Goal: Communication & Community: Answer question/provide support

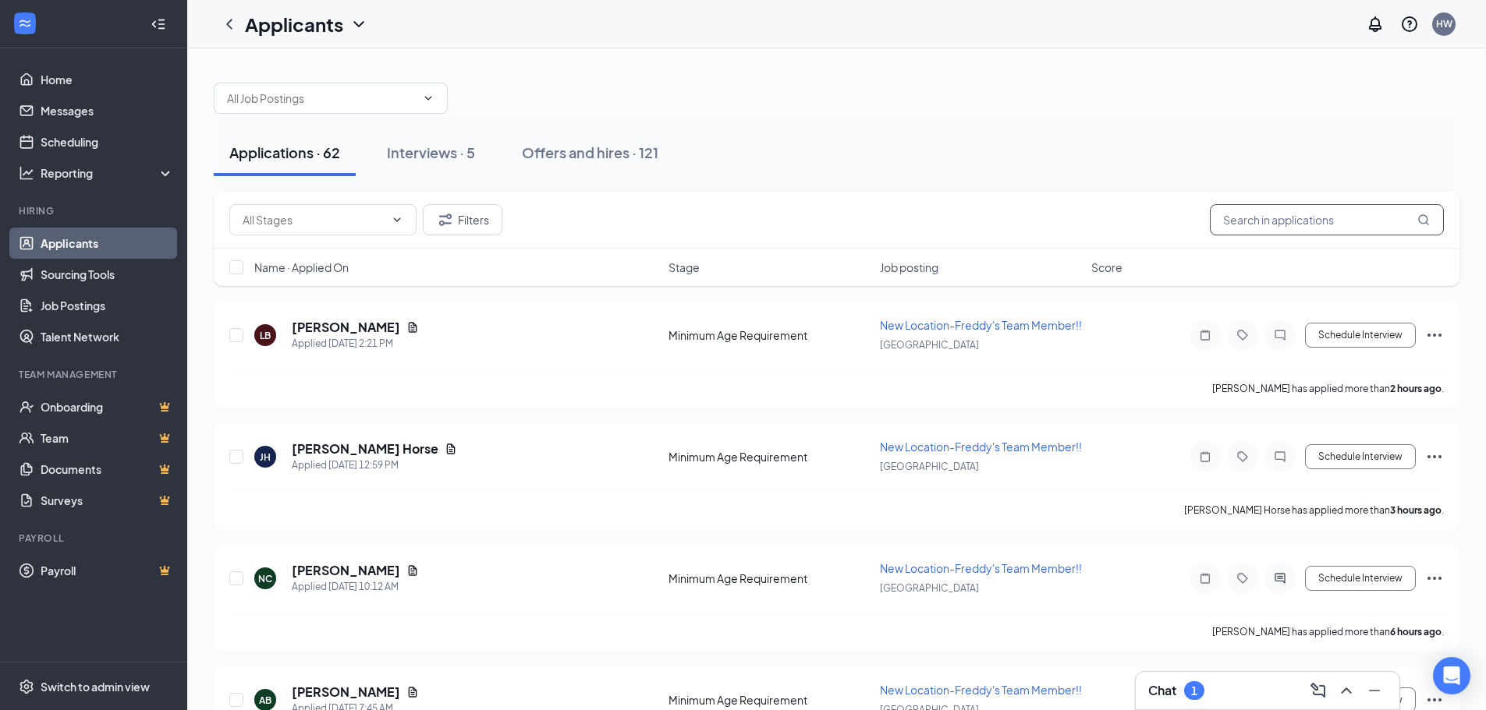
click at [1291, 224] on input "text" at bounding box center [1327, 219] width 234 height 31
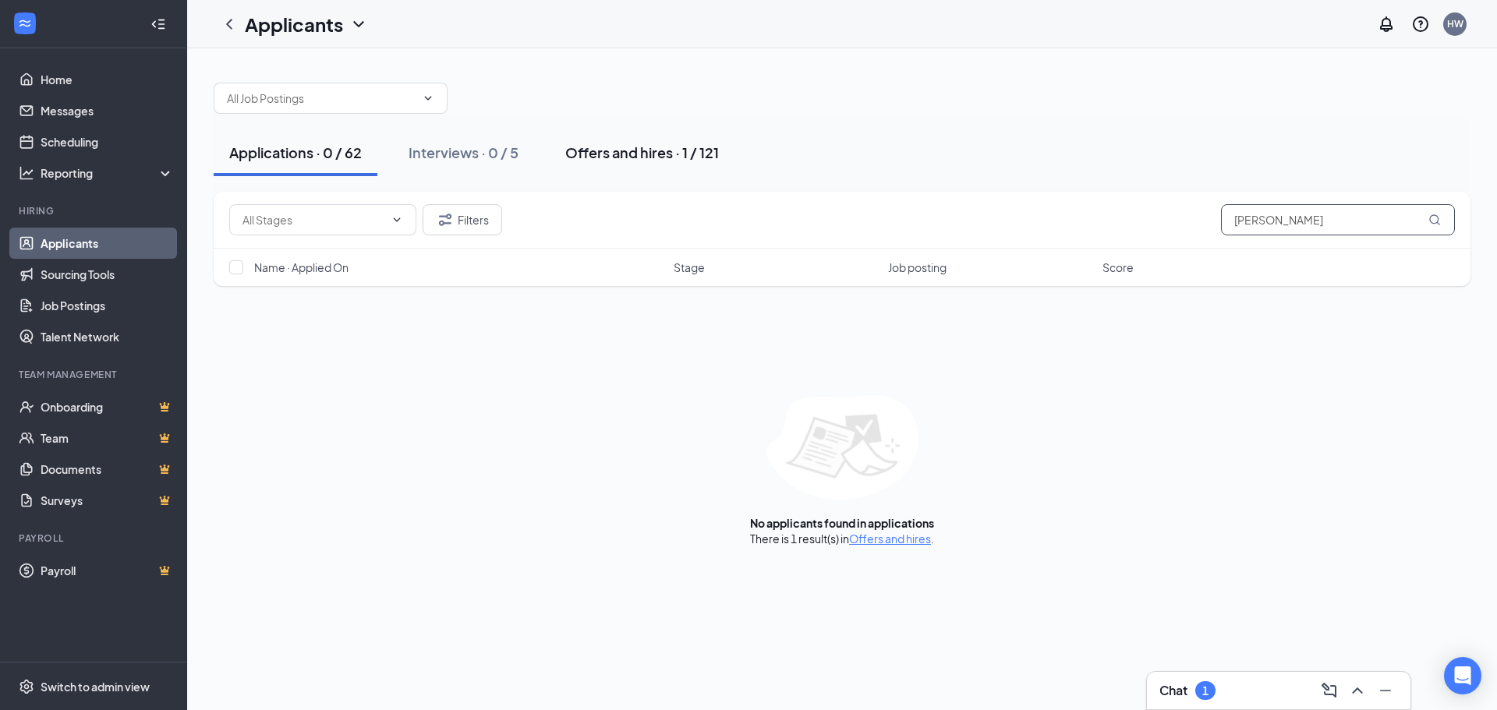
type input "[PERSON_NAME]"
click at [652, 154] on div "Offers and hires · 1 / 121" at bounding box center [642, 152] width 154 height 19
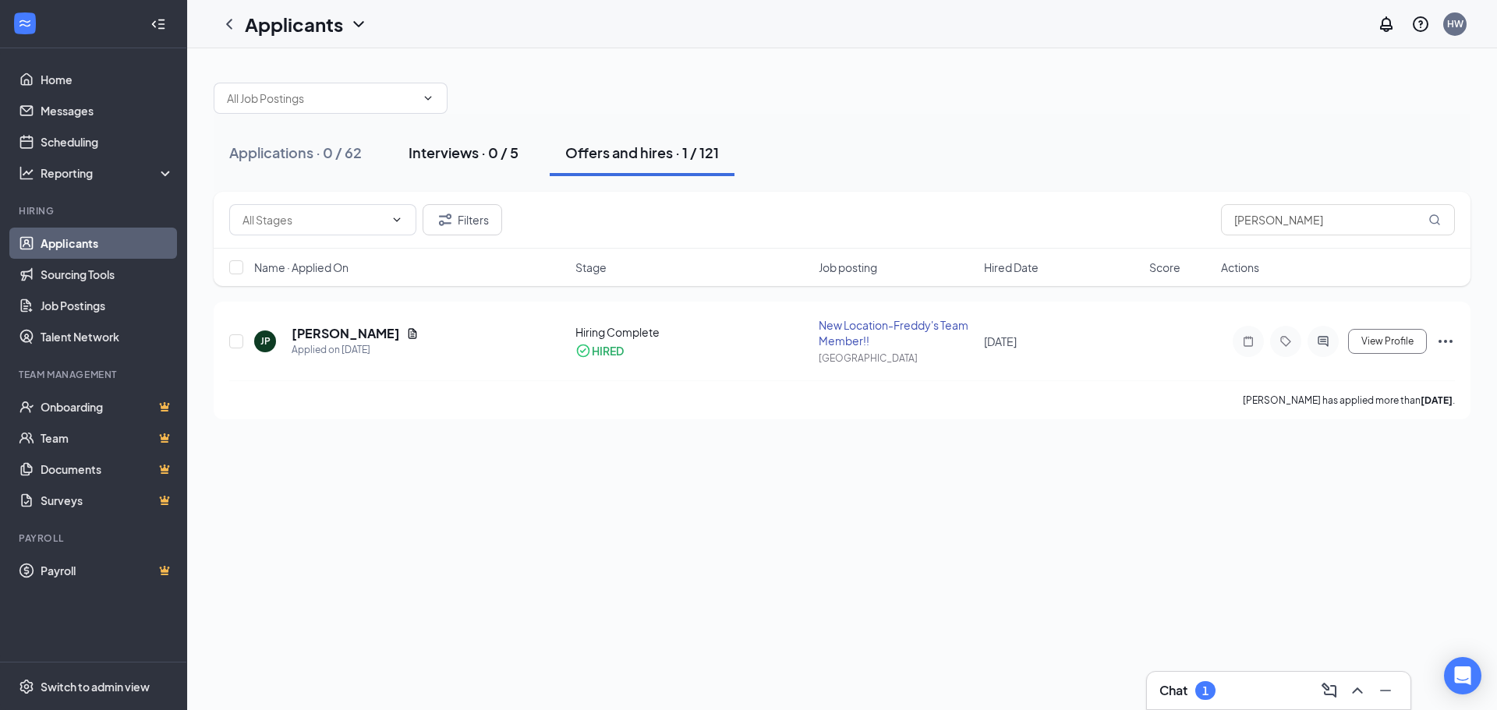
click at [425, 145] on div "Interviews · 0 / 5" at bounding box center [464, 152] width 110 height 19
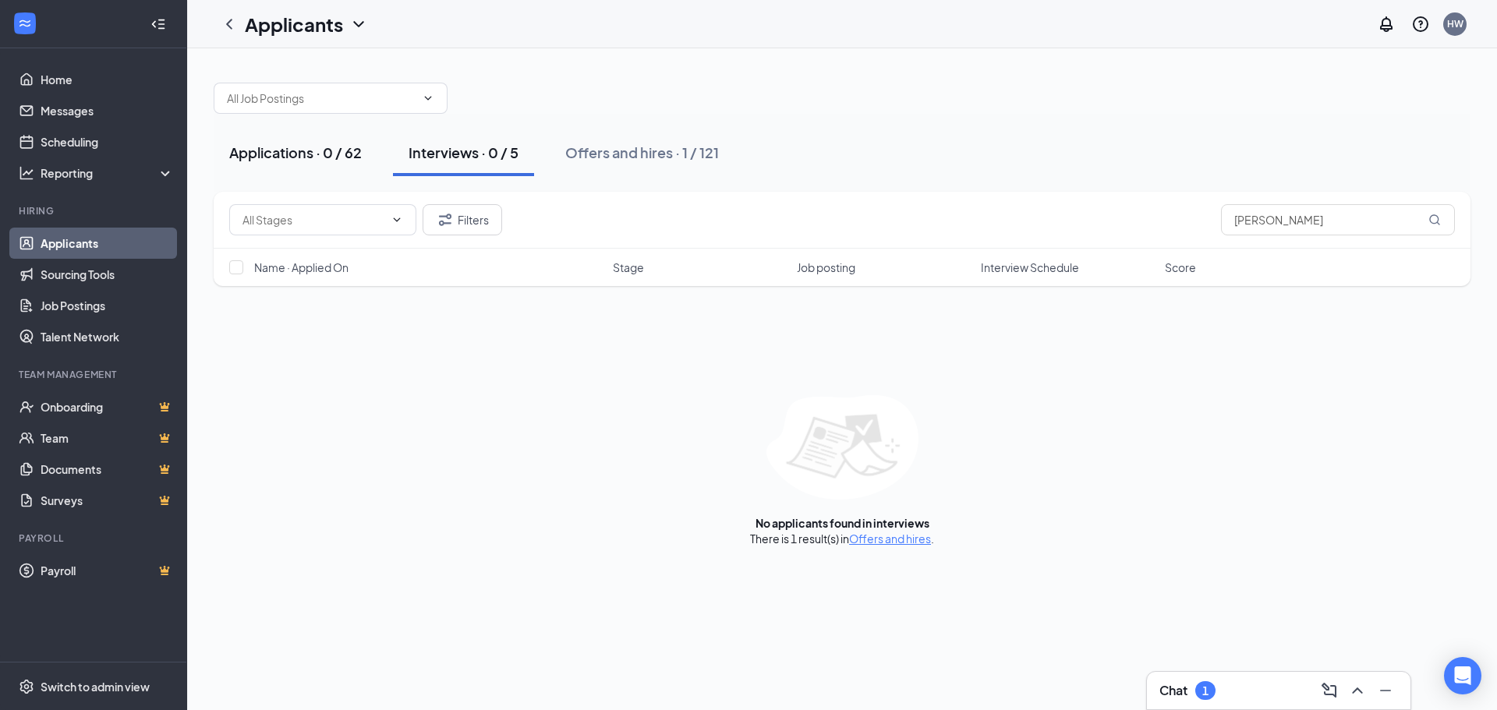
click at [282, 160] on div "Applications · 0 / 62" at bounding box center [295, 152] width 133 height 19
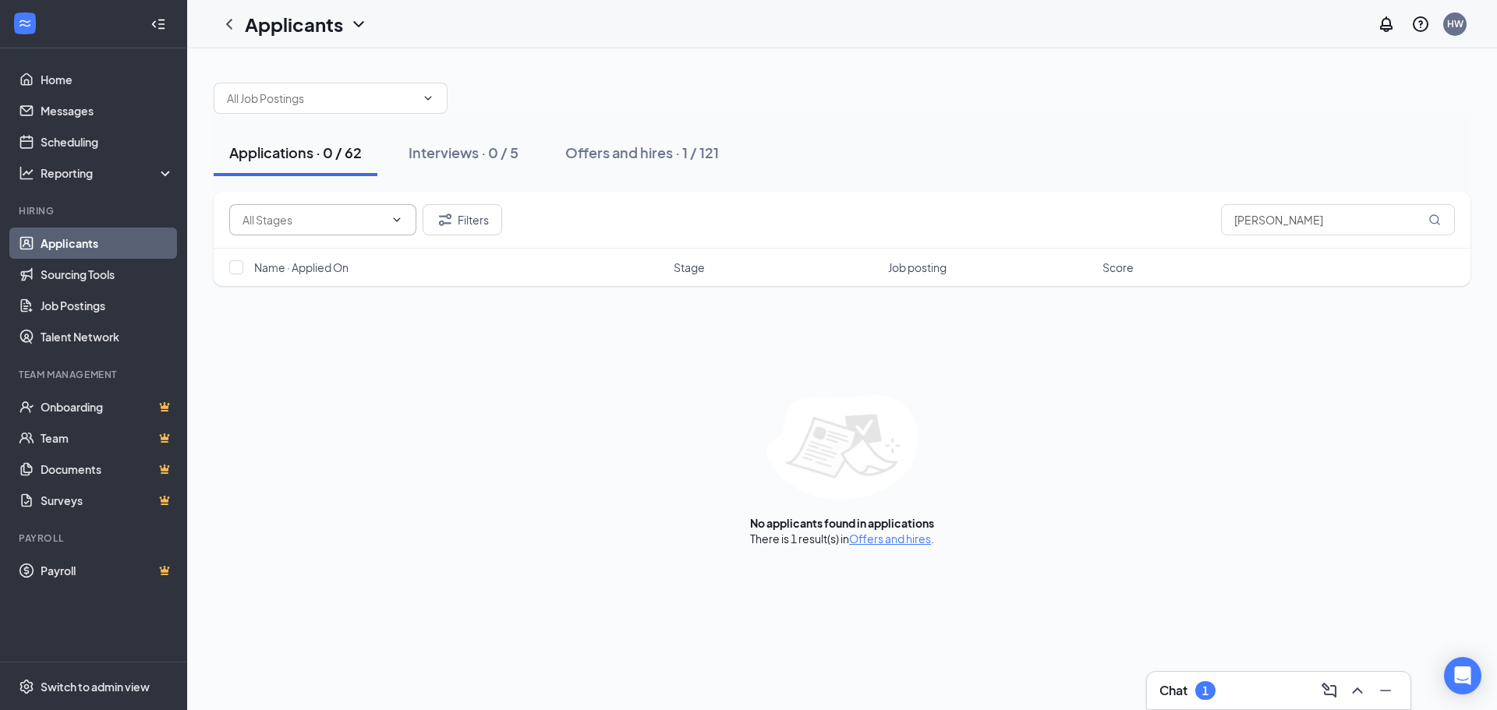
click at [389, 218] on span at bounding box center [396, 220] width 16 height 12
click at [442, 221] on icon "Filter" at bounding box center [445, 220] width 12 height 12
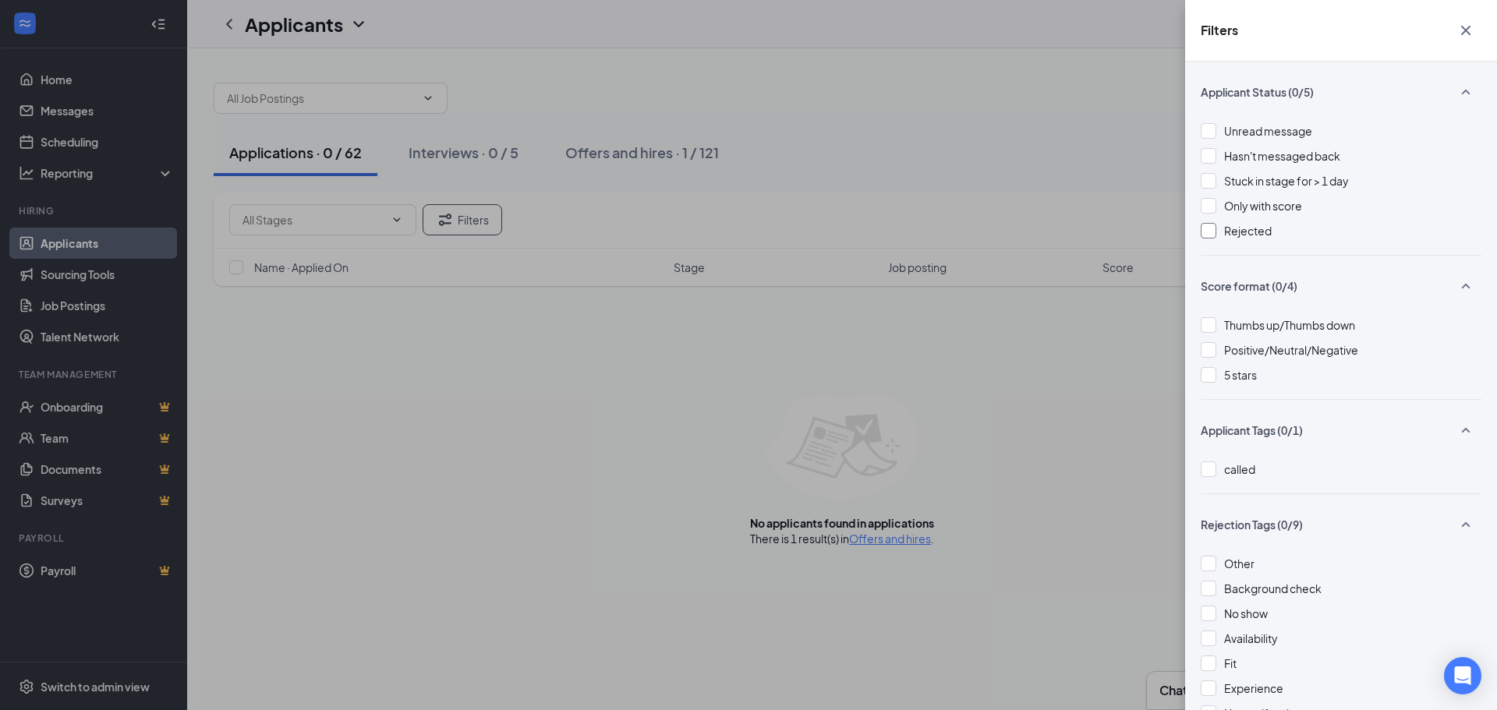
click at [1206, 232] on div at bounding box center [1209, 231] width 16 height 16
click at [875, 132] on div "Filters Applicant Status (1/5) Unread message Hasn't messaged back Stuck in sta…" at bounding box center [748, 355] width 1497 height 710
click at [1469, 27] on icon "Cross" at bounding box center [1465, 30] width 9 height 9
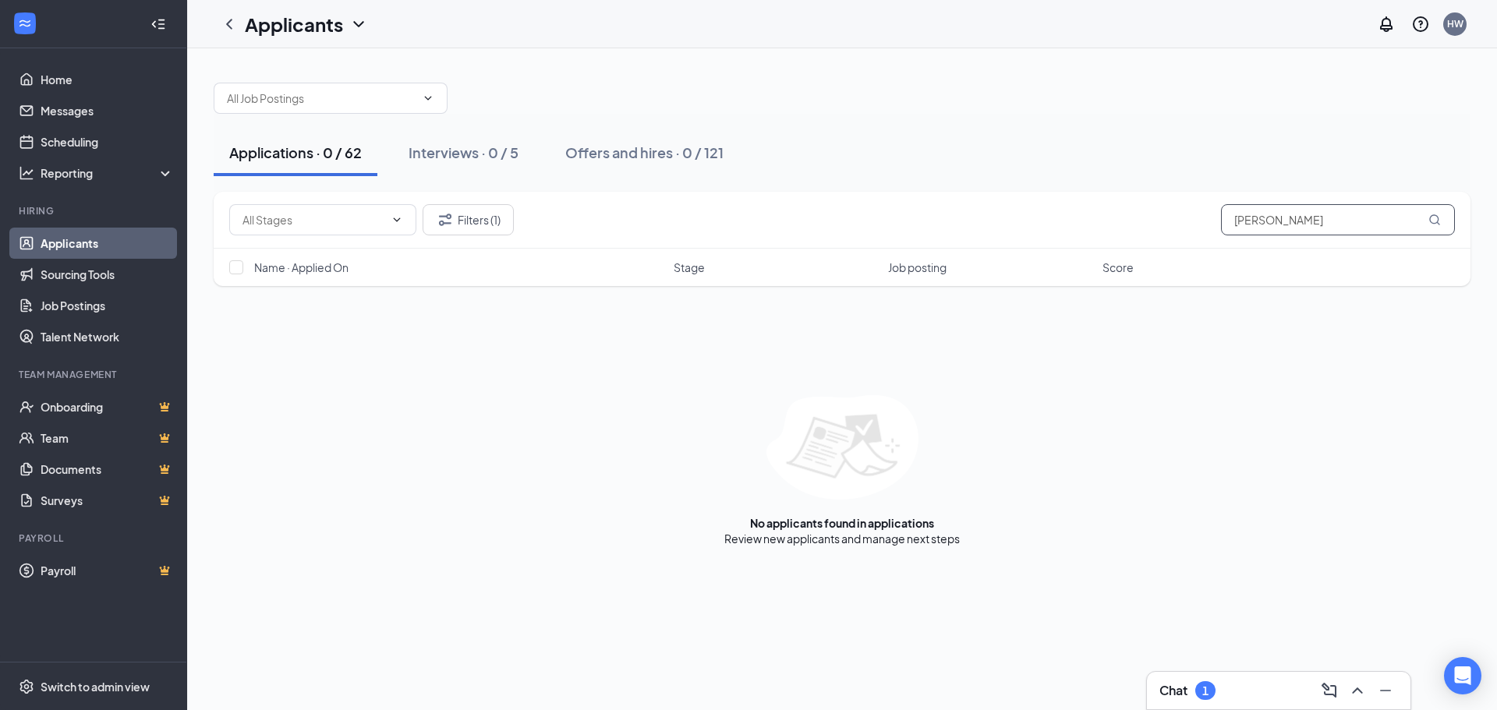
drag, startPoint x: 1281, startPoint y: 209, endPoint x: 1043, endPoint y: 225, distance: 238.4
click at [1043, 225] on div "Filters (1) [PERSON_NAME]" at bounding box center [842, 219] width 1226 height 31
type input "s"
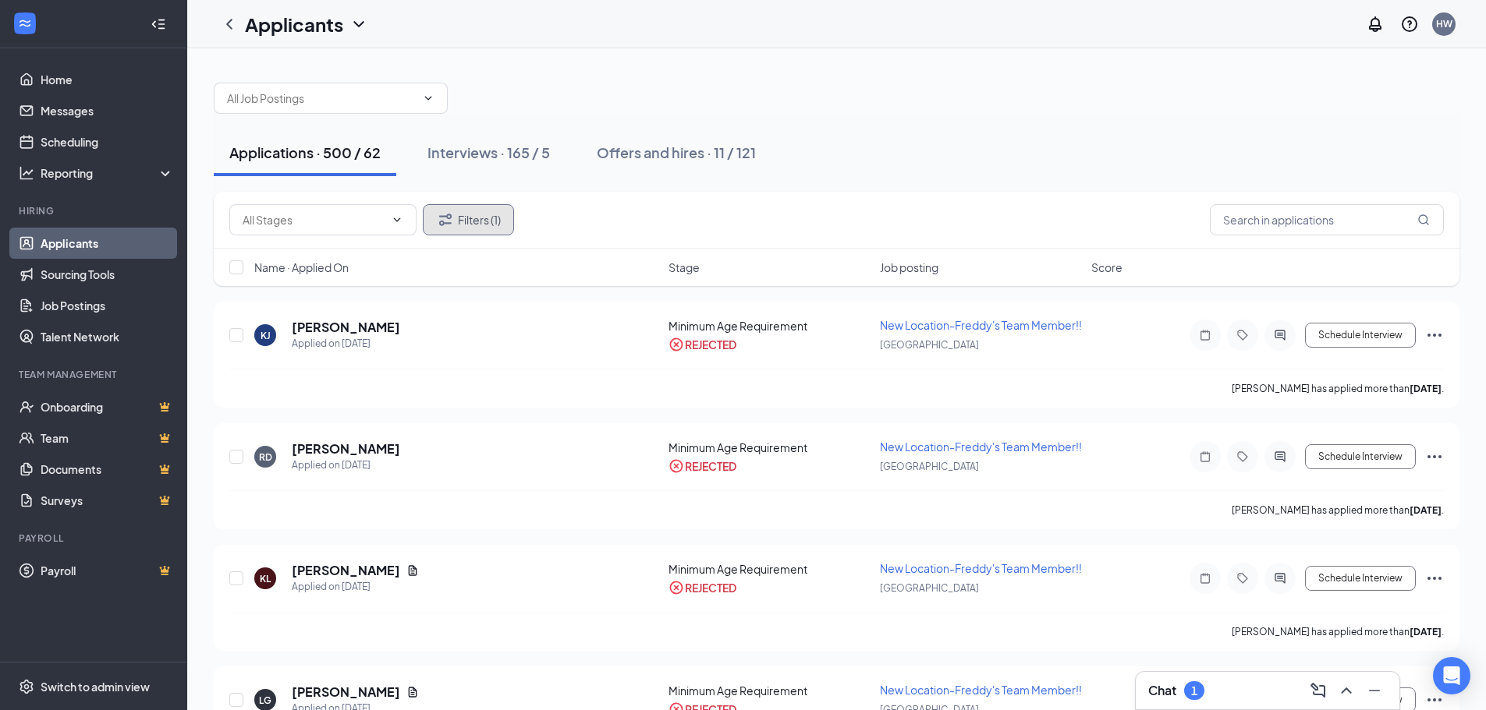
click at [482, 219] on button "Filters (1)" at bounding box center [468, 219] width 91 height 31
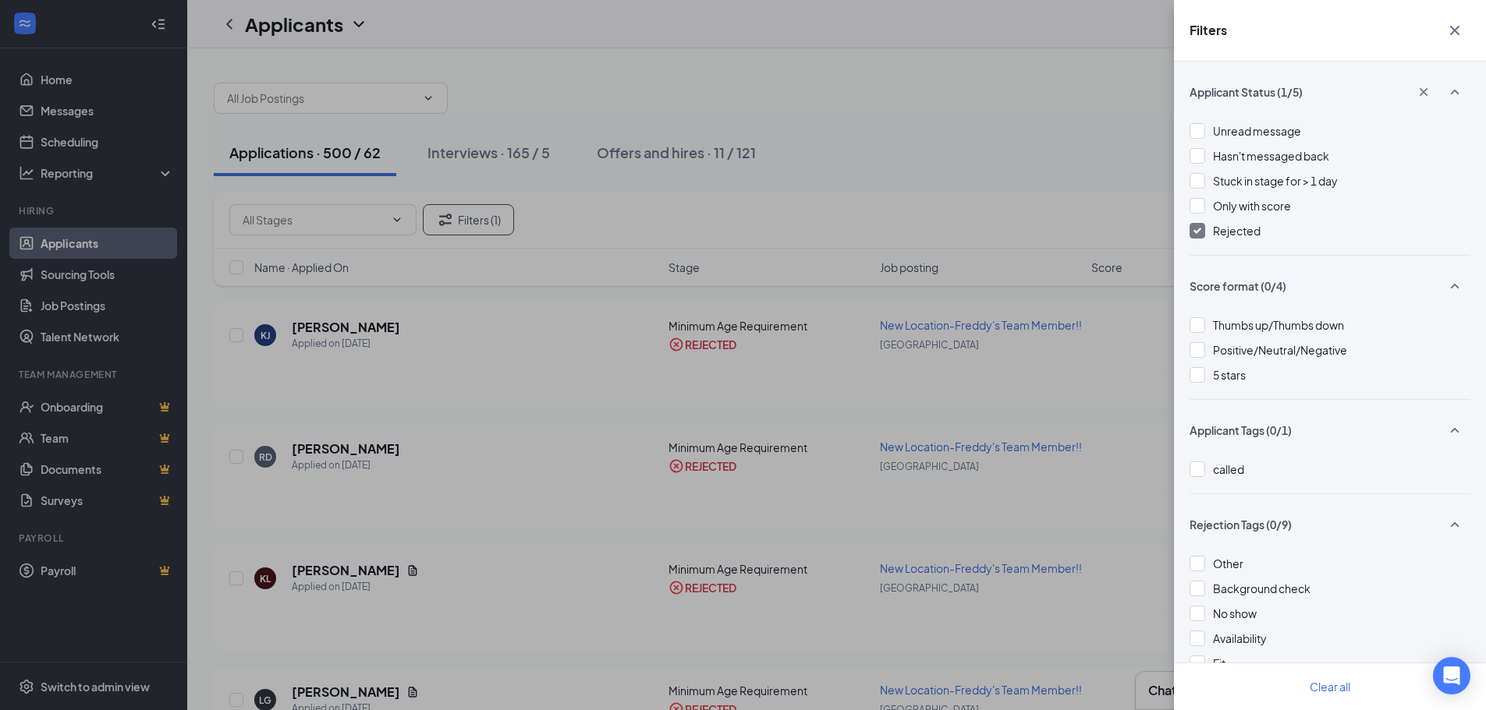
click at [1200, 228] on img at bounding box center [1197, 231] width 8 height 6
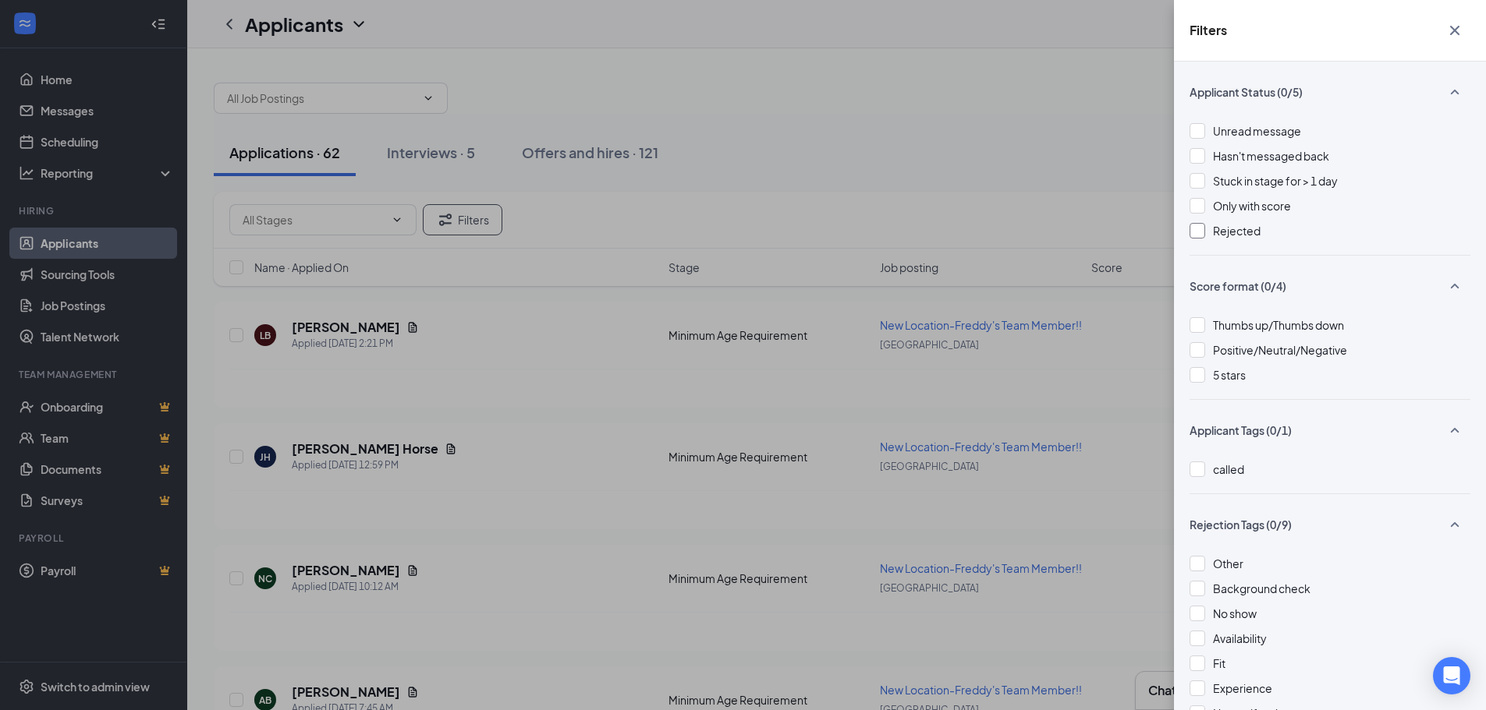
click at [712, 124] on div "Filters Applicant Status (0/5) Unread message Hasn't messaged back Stuck in sta…" at bounding box center [743, 355] width 1486 height 710
click at [867, 153] on div "Filters Applicant Status (0/5) Unread message Hasn't messaged back Stuck in sta…" at bounding box center [743, 355] width 1486 height 710
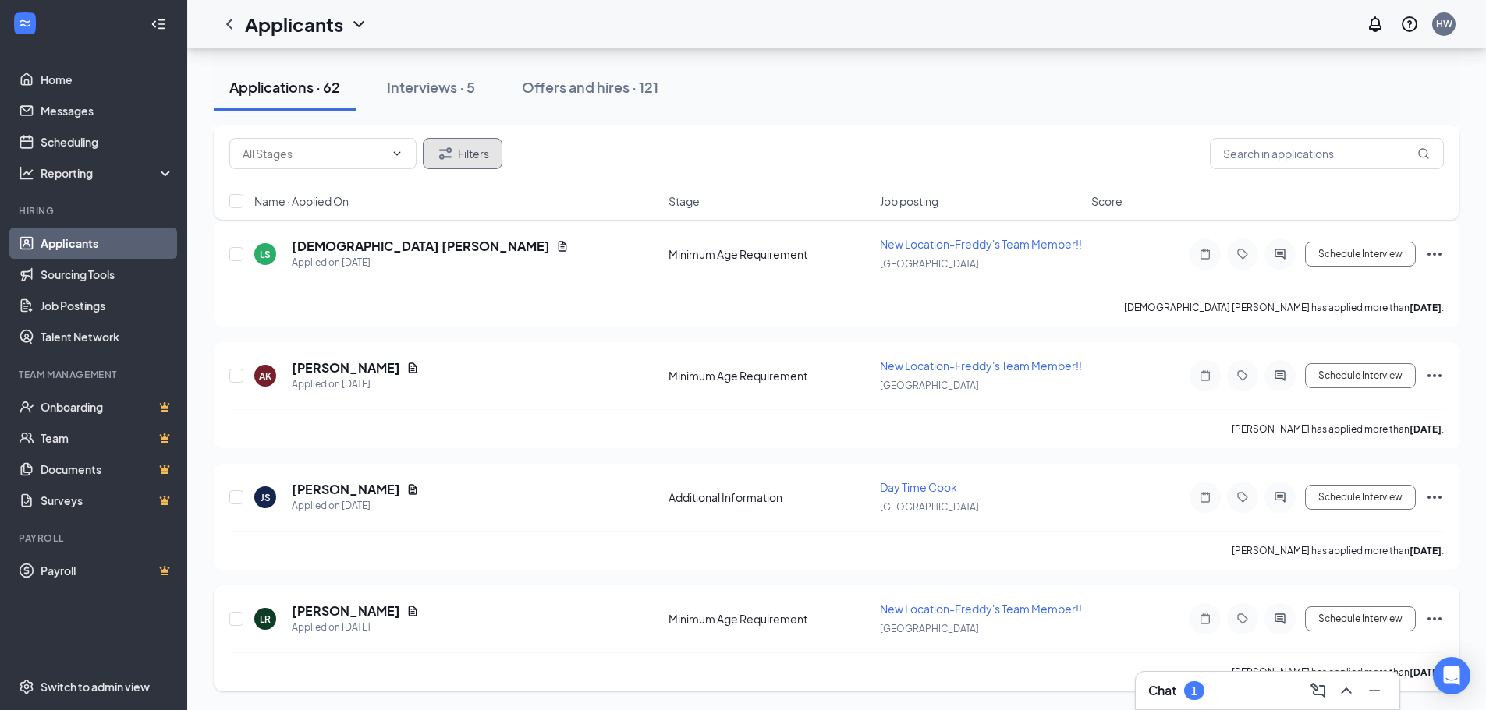
scroll to position [8073, 0]
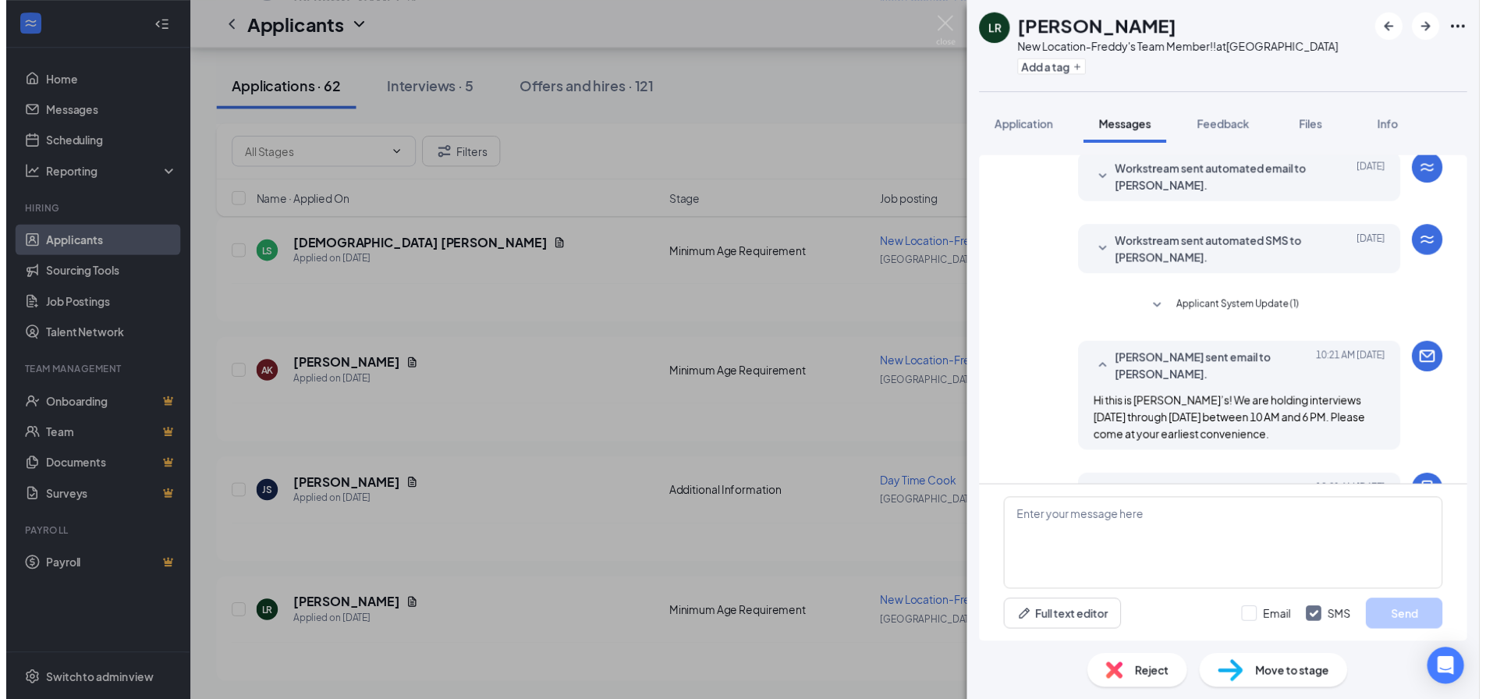
scroll to position [374, 0]
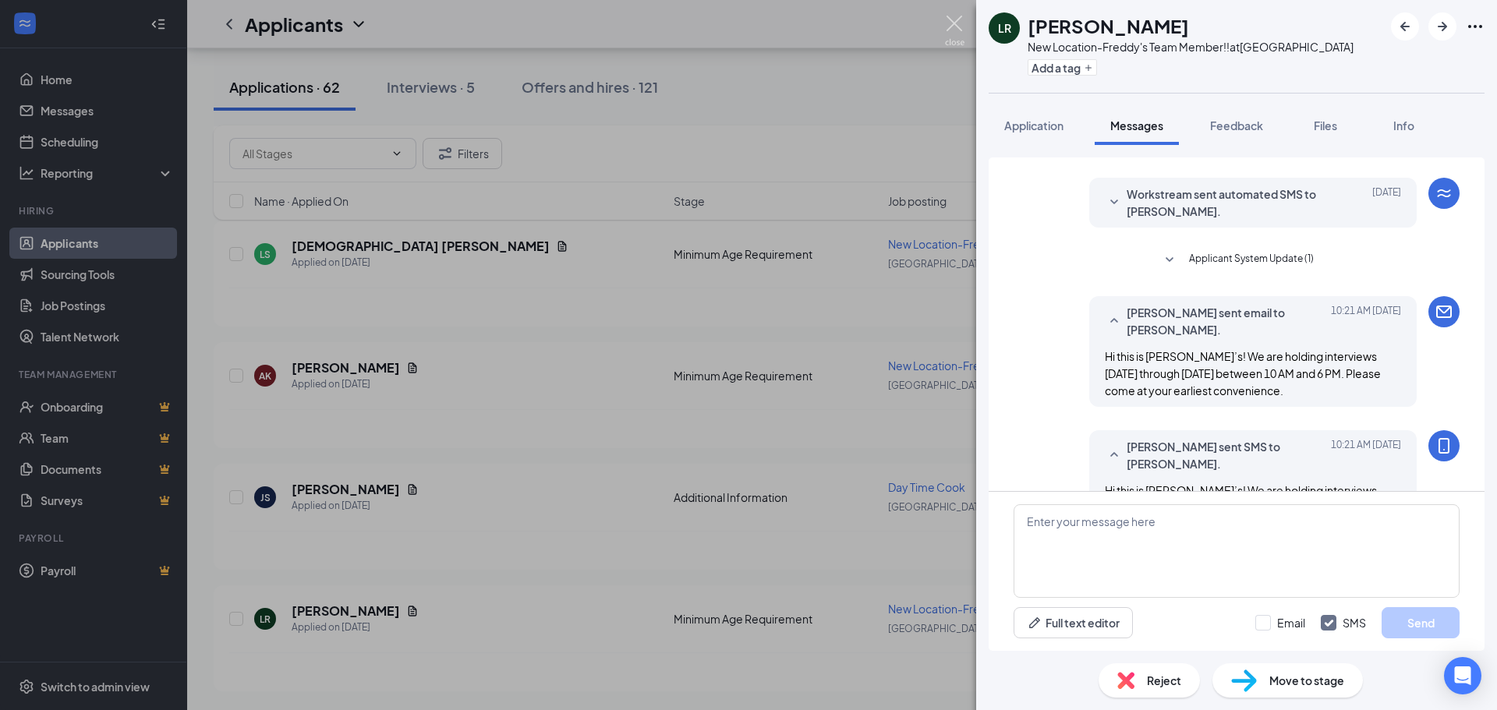
click at [953, 31] on img at bounding box center [954, 31] width 19 height 30
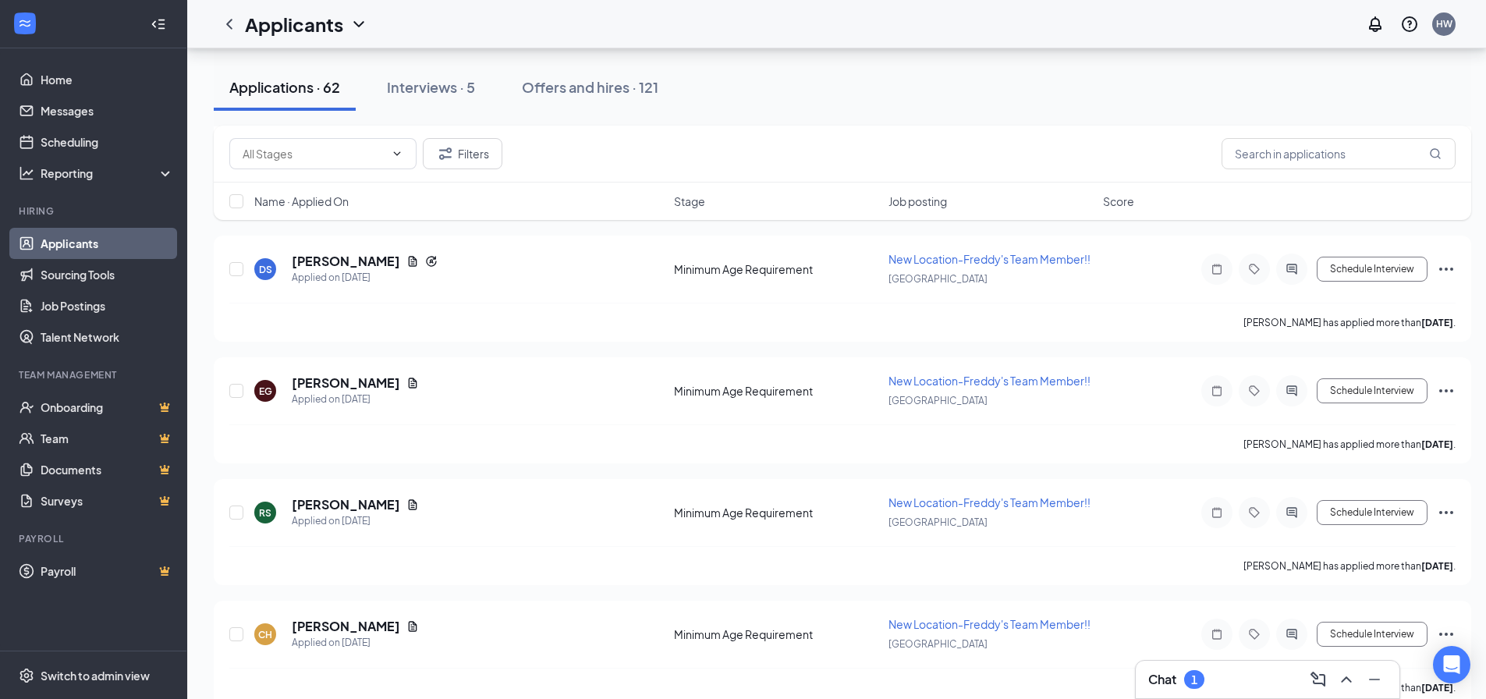
scroll to position [2458, 0]
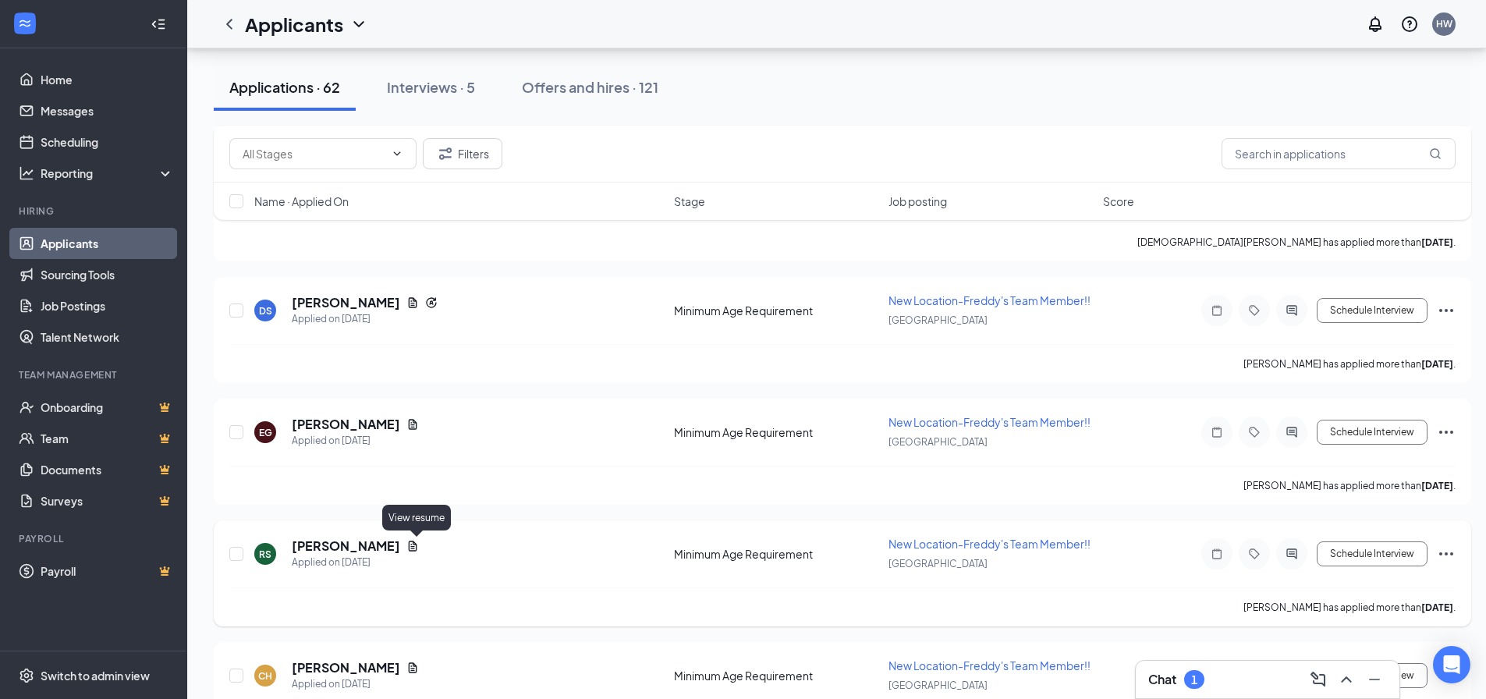
click at [417, 545] on icon "Document" at bounding box center [412, 546] width 12 height 12
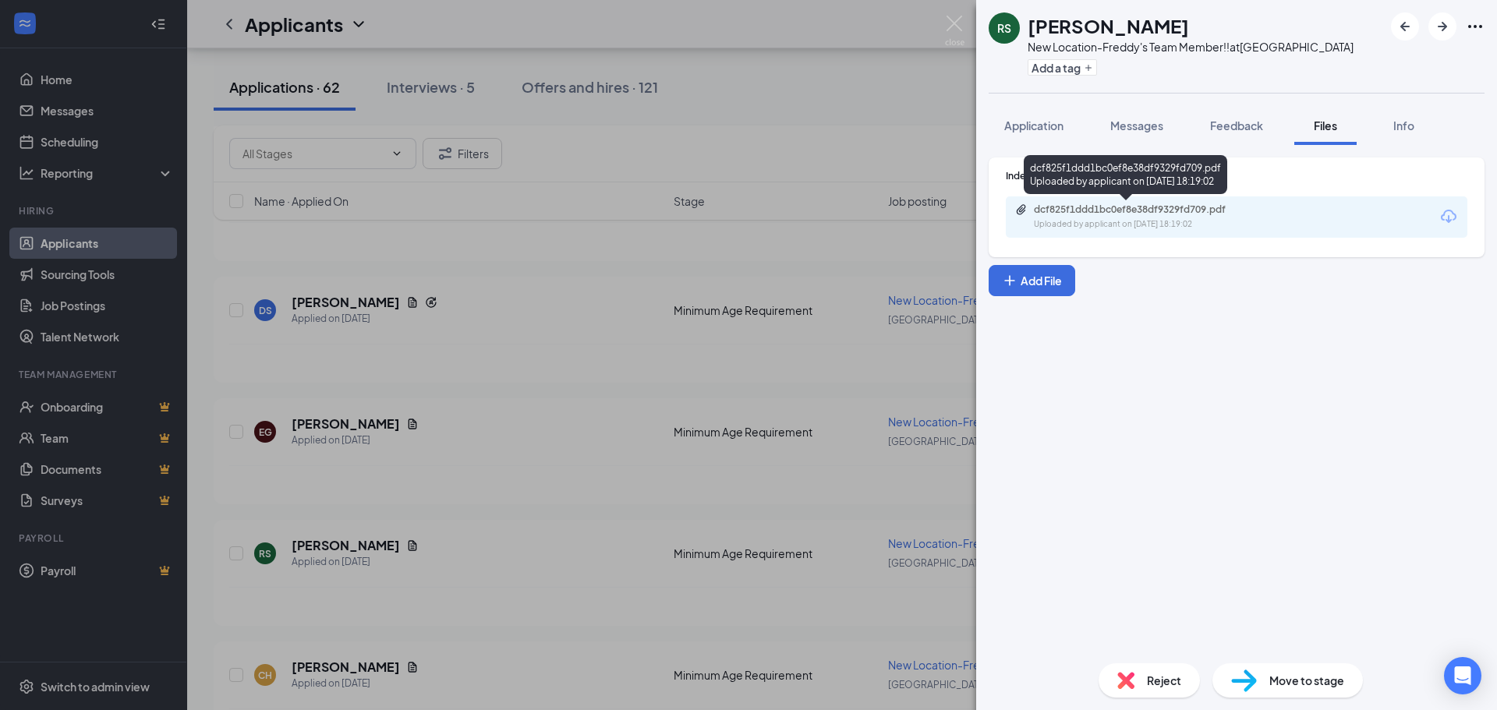
click at [1124, 210] on div "dcf825f1ddd1bc0ef8e38df9329fd709.pdf" at bounding box center [1143, 210] width 218 height 12
click at [954, 19] on img at bounding box center [954, 31] width 19 height 30
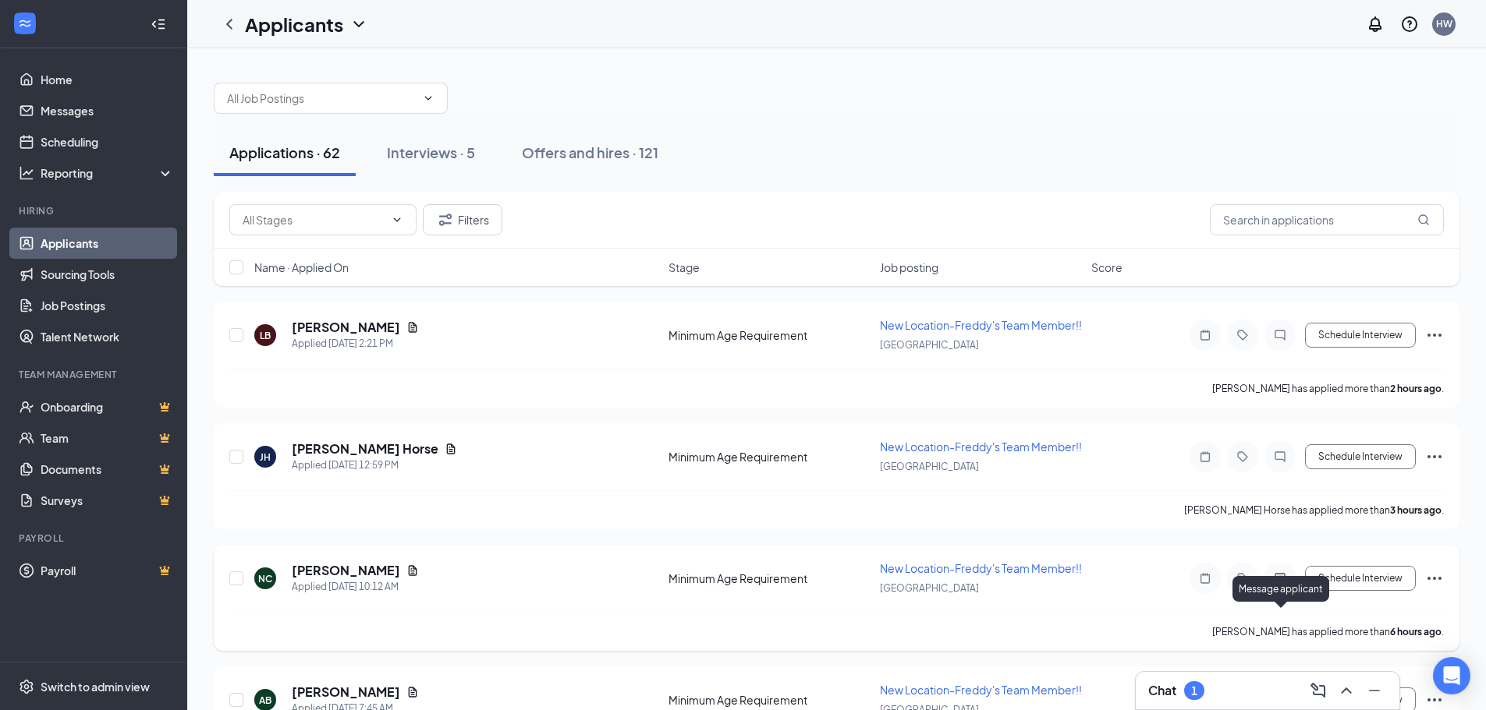
click at [1282, 583] on icon "ActiveChat" at bounding box center [1279, 578] width 10 height 10
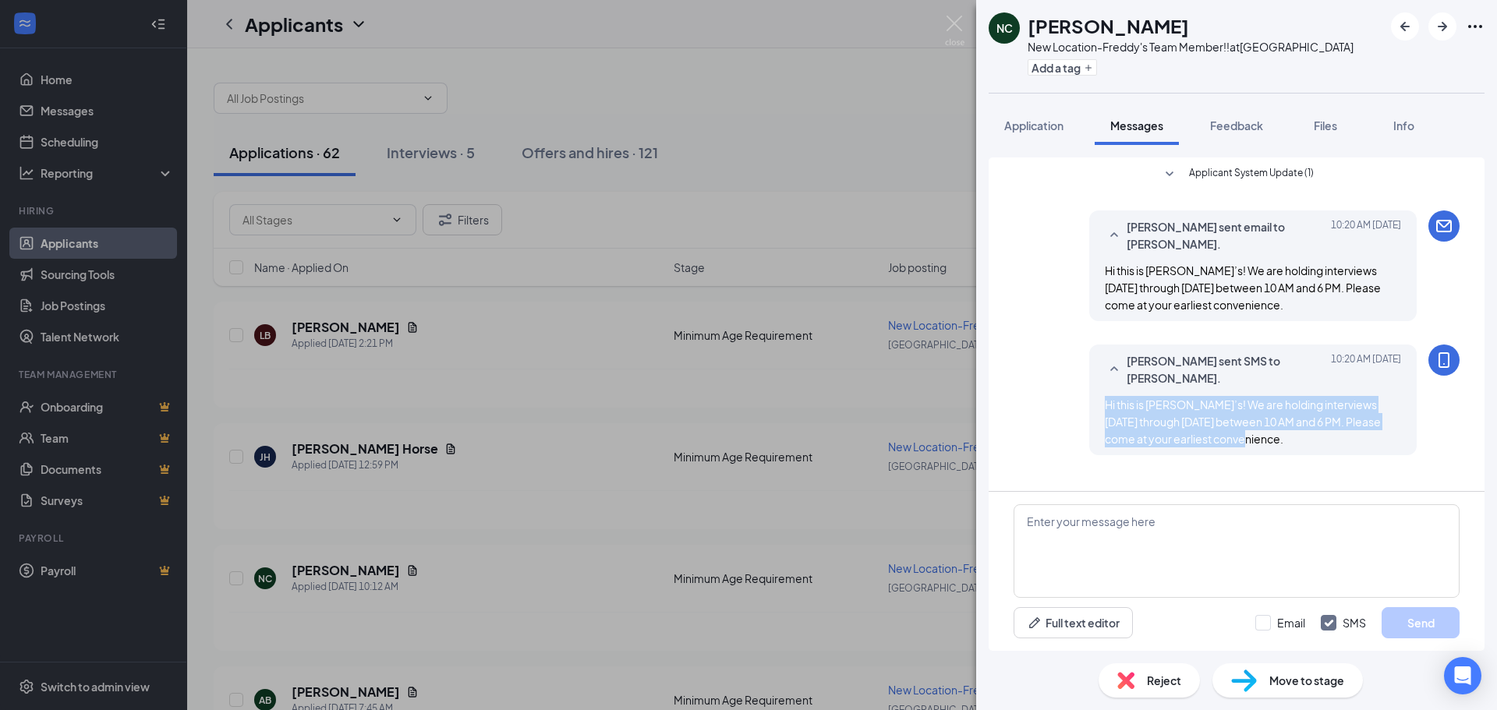
drag, startPoint x: 1262, startPoint y: 447, endPoint x: 1075, endPoint y: 407, distance: 191.3
click at [1075, 407] on div "[PERSON_NAME] sent SMS to [PERSON_NAME]. [DATE] 10:20 AM Hi this is [PERSON_NAM…" at bounding box center [1237, 404] width 446 height 119
copy span "Hi this is [PERSON_NAME]’s! We are holding interviews [DATE] through [DATE] bet…"
drag, startPoint x: 851, startPoint y: 175, endPoint x: 990, endPoint y: 282, distance: 176.3
click at [852, 176] on div "NC [PERSON_NAME] New Location-Freddy's Team Member!! at [GEOGRAPHIC_DATA] Add a…" at bounding box center [748, 355] width 1497 height 710
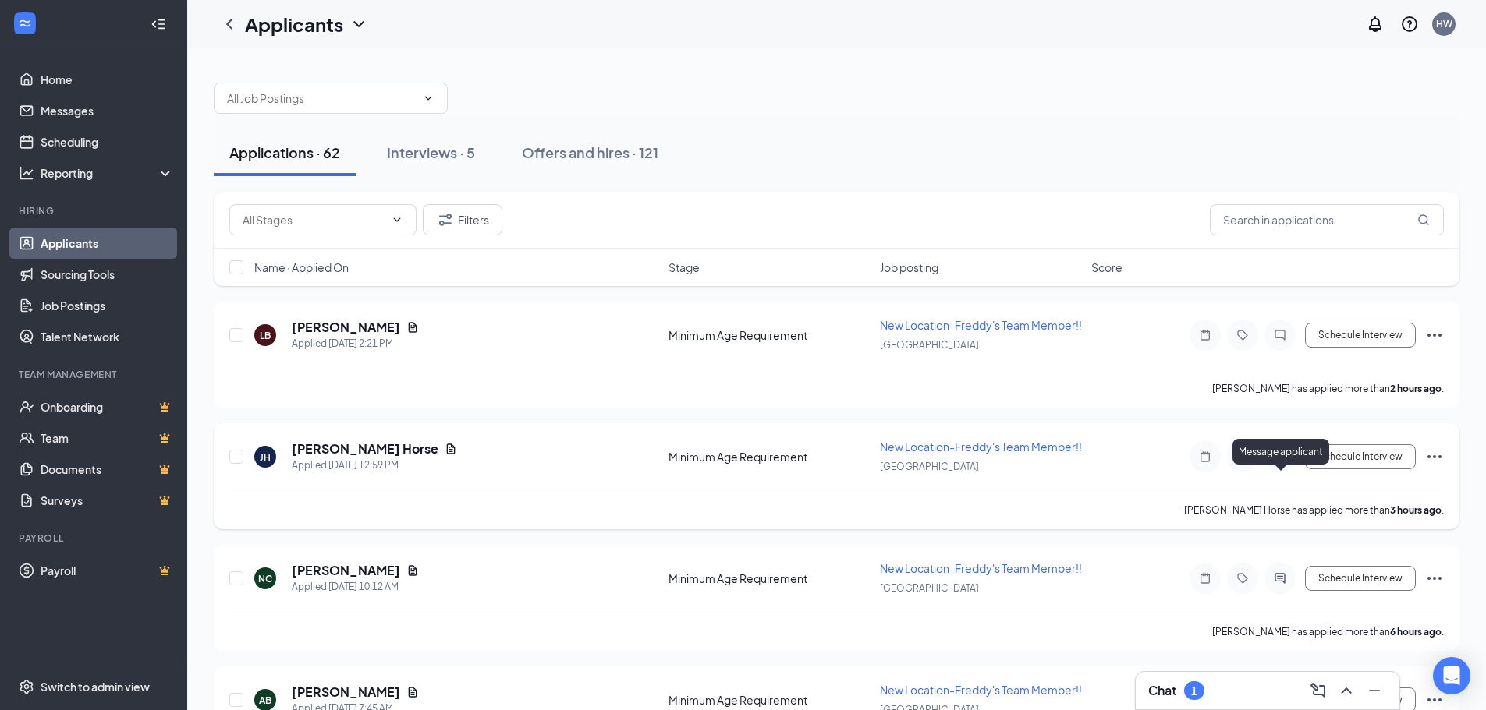
click at [1281, 463] on icon "ChatInactive" at bounding box center [1279, 457] width 19 height 12
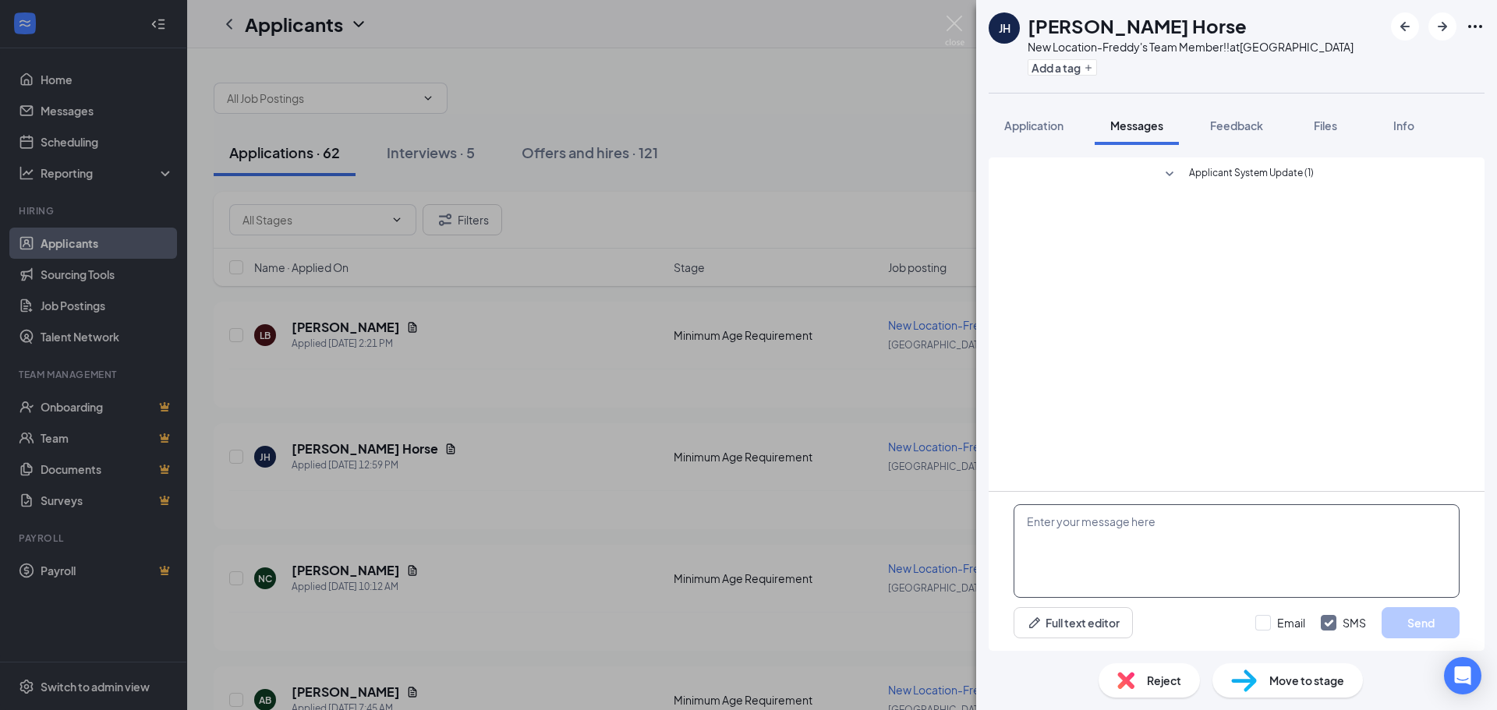
click at [1155, 547] on textarea at bounding box center [1237, 552] width 446 height 94
paste textarea "Hi this is [PERSON_NAME]’s! We are holding interviews [DATE] through [DATE] bet…"
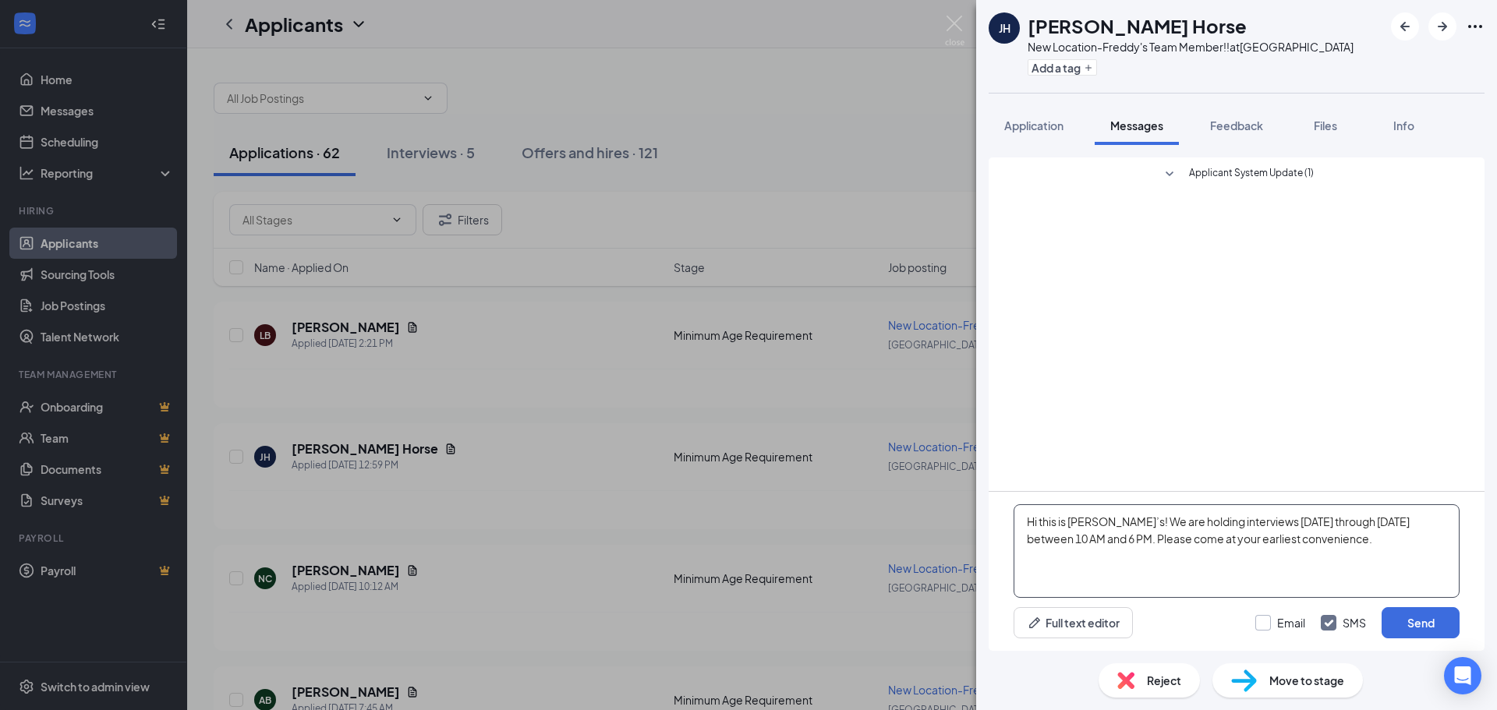
type textarea "Hi this is [PERSON_NAME]’s! We are holding interviews [DATE] through [DATE] bet…"
drag, startPoint x: 1270, startPoint y: 623, endPoint x: 1372, endPoint y: 611, distance: 102.8
click at [1271, 622] on input "Email" at bounding box center [1281, 623] width 50 height 16
checkbox input "true"
click at [1477, 613] on div "Hi this is [PERSON_NAME]’s! We are holding interviews [DATE] through [DATE] bet…" at bounding box center [1237, 571] width 496 height 159
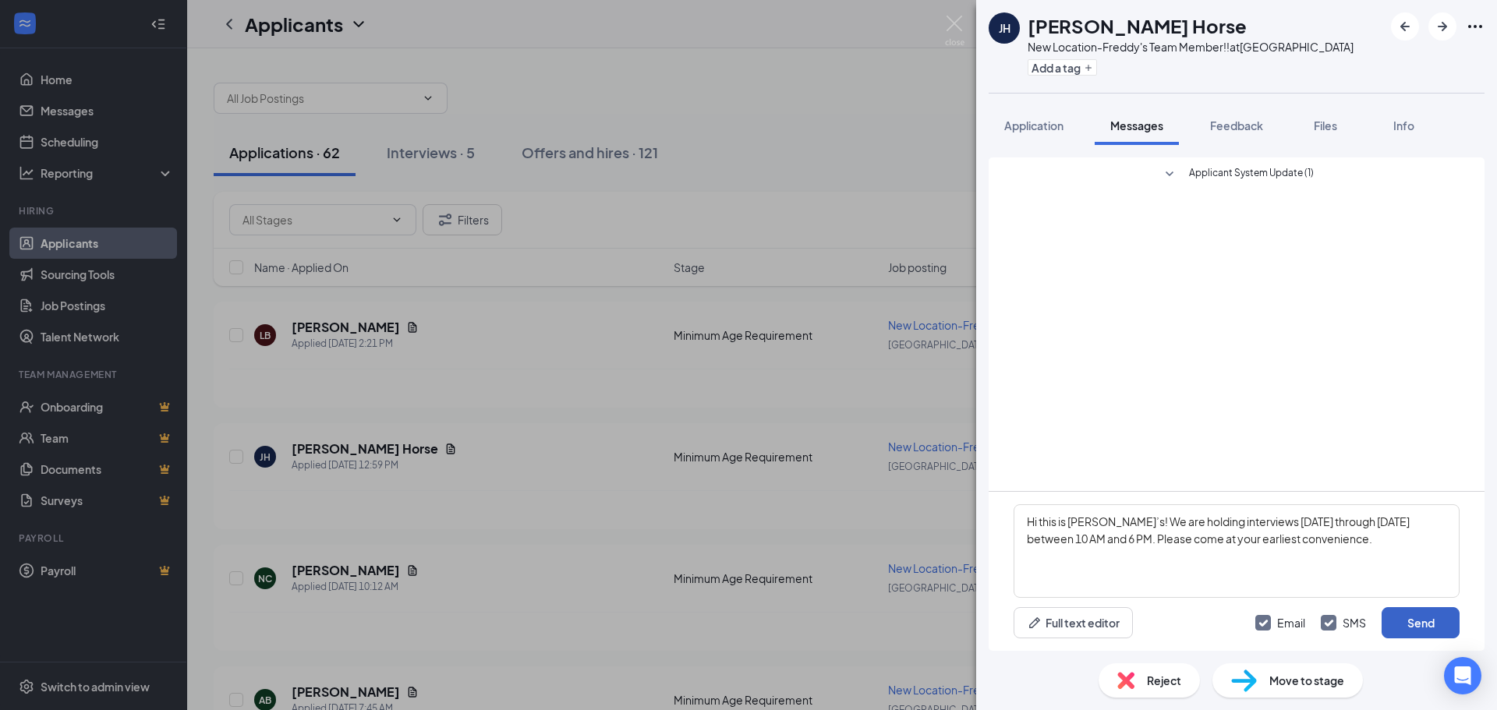
click at [1420, 619] on button "Send" at bounding box center [1421, 623] width 78 height 31
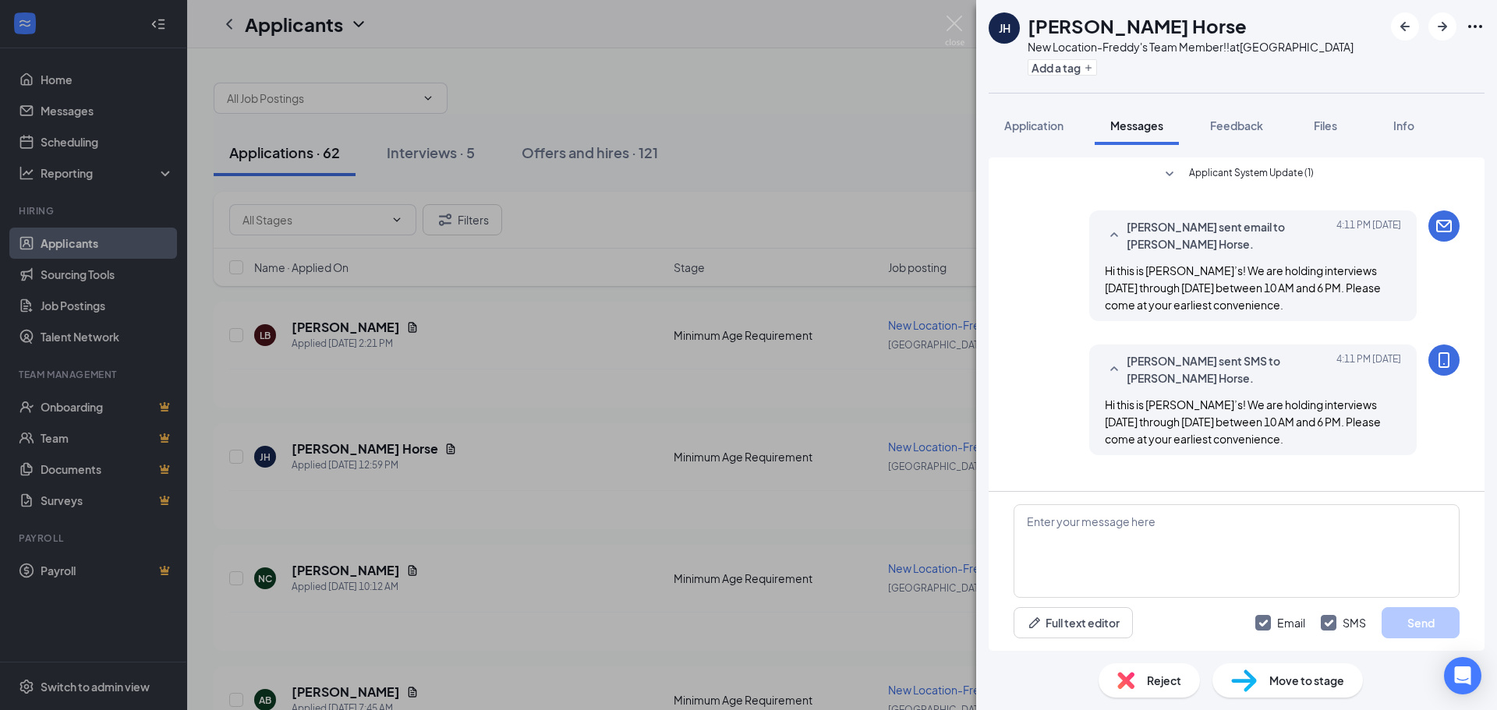
click at [752, 233] on div "[PERSON_NAME] Horse New Location-Freddy's Team Member!! at [GEOGRAPHIC_DATA] Ad…" at bounding box center [748, 355] width 1497 height 710
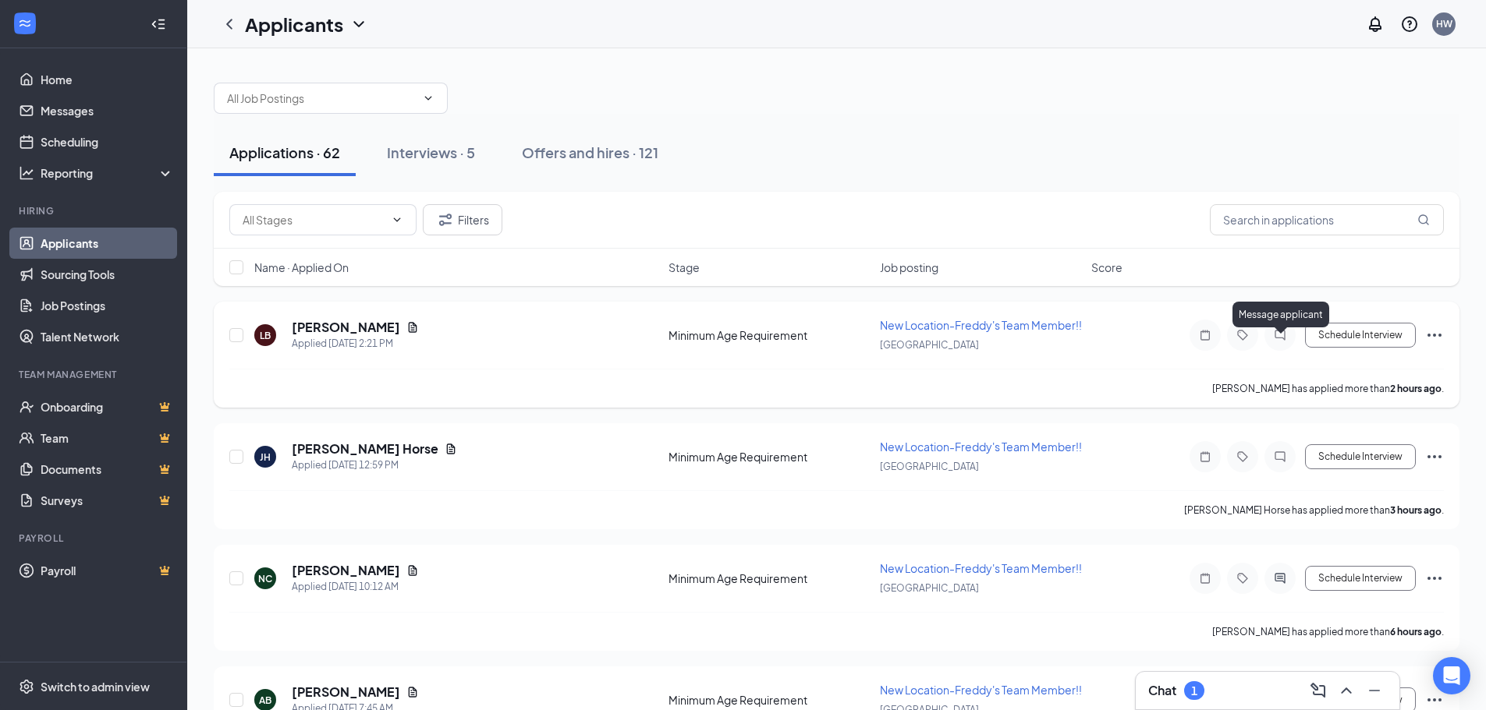
click at [1281, 342] on icon "ChatInactive" at bounding box center [1279, 335] width 19 height 12
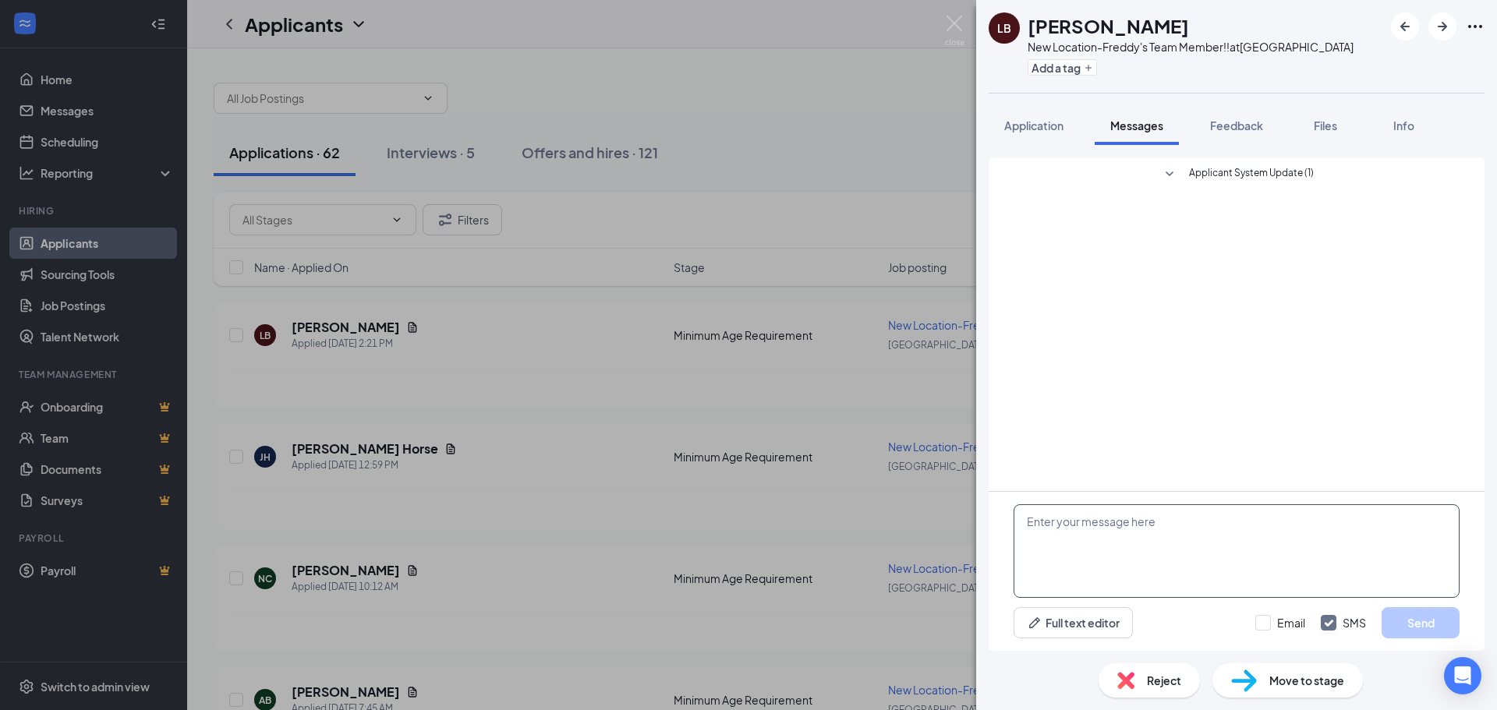
click at [1130, 533] on textarea at bounding box center [1237, 552] width 446 height 94
paste textarea "Hi this is [PERSON_NAME]’s! We are holding interviews [DATE] through [DATE] bet…"
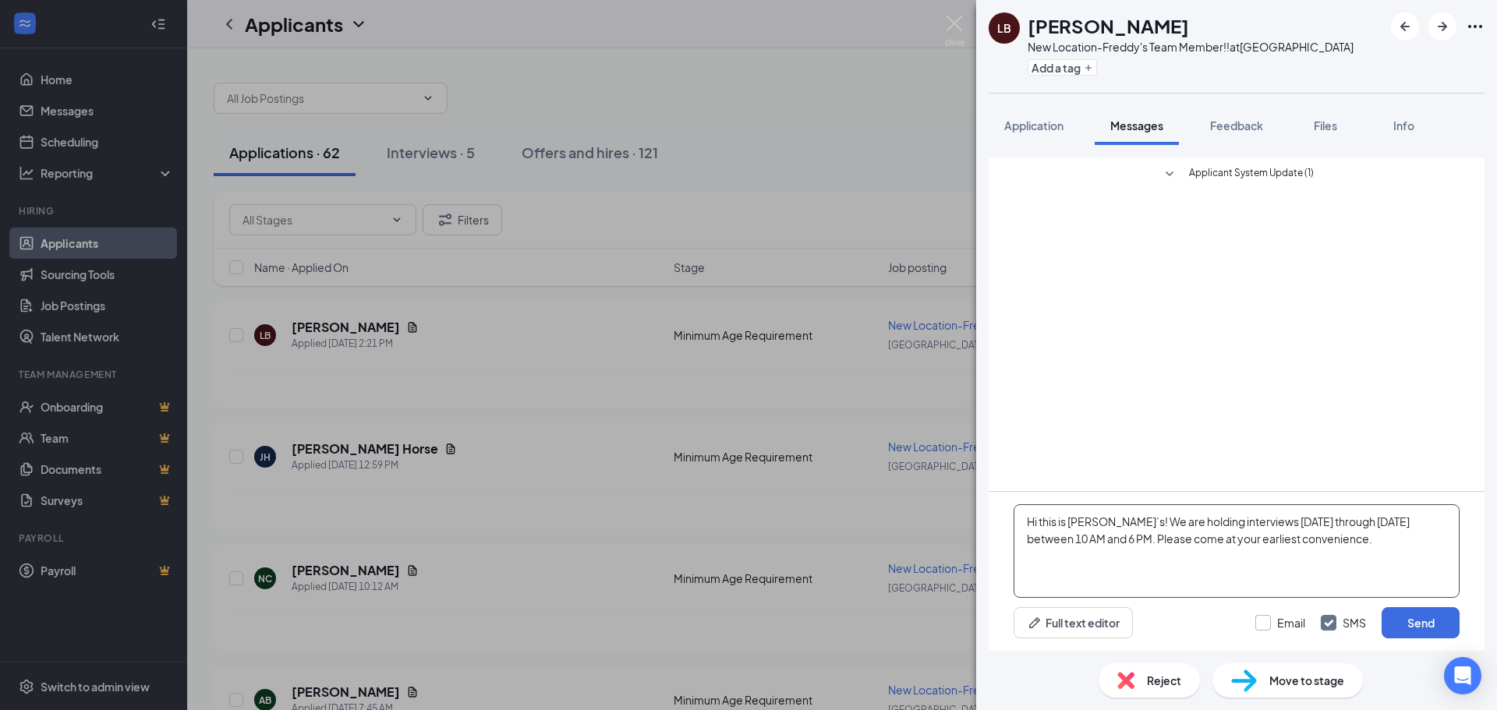
type textarea "Hi this is [PERSON_NAME]’s! We are holding interviews [DATE] through [DATE] bet…"
click at [1275, 622] on input "Email" at bounding box center [1281, 623] width 50 height 16
checkbox input "true"
click at [1409, 623] on button "Send" at bounding box center [1421, 623] width 78 height 31
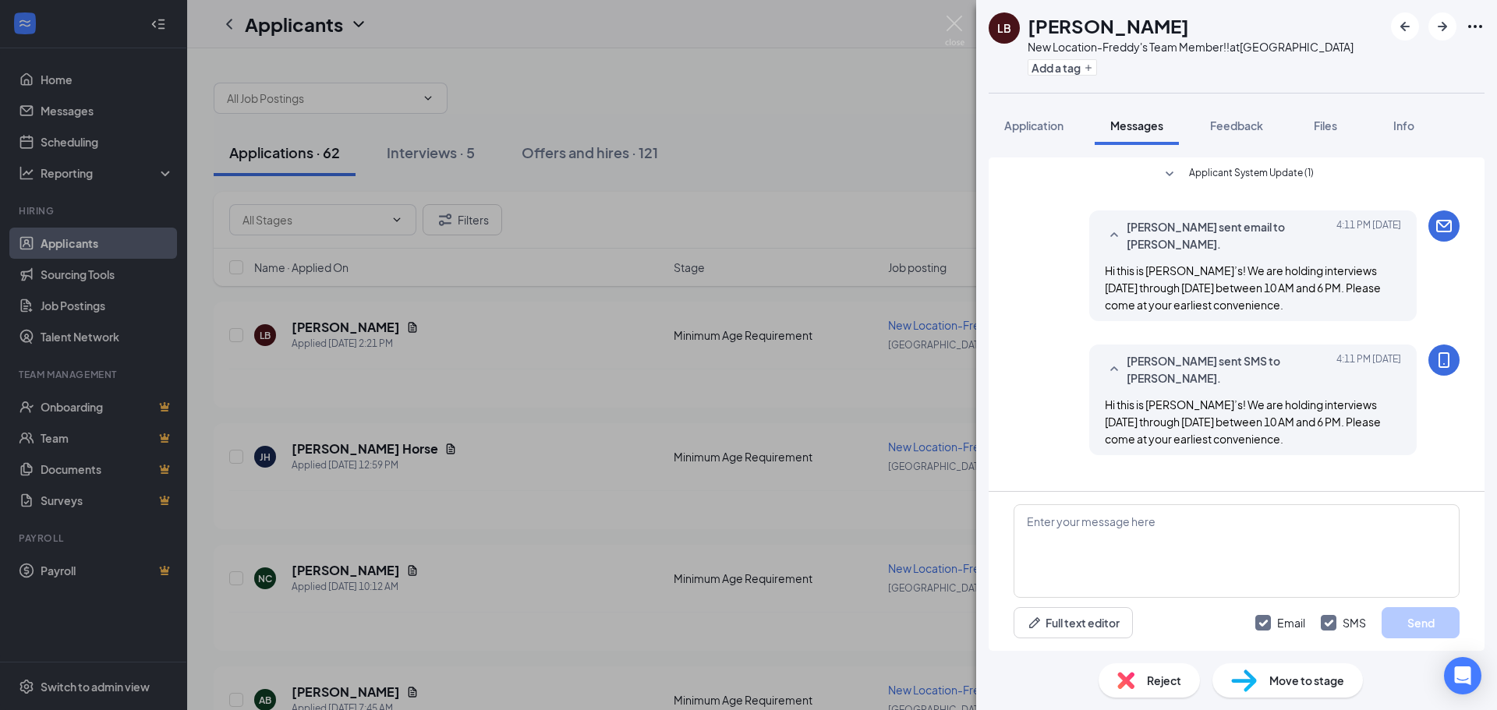
click at [692, 191] on div "[PERSON_NAME] New Location-Freddy's Team Member!! at [GEOGRAPHIC_DATA] Add a ta…" at bounding box center [748, 355] width 1497 height 710
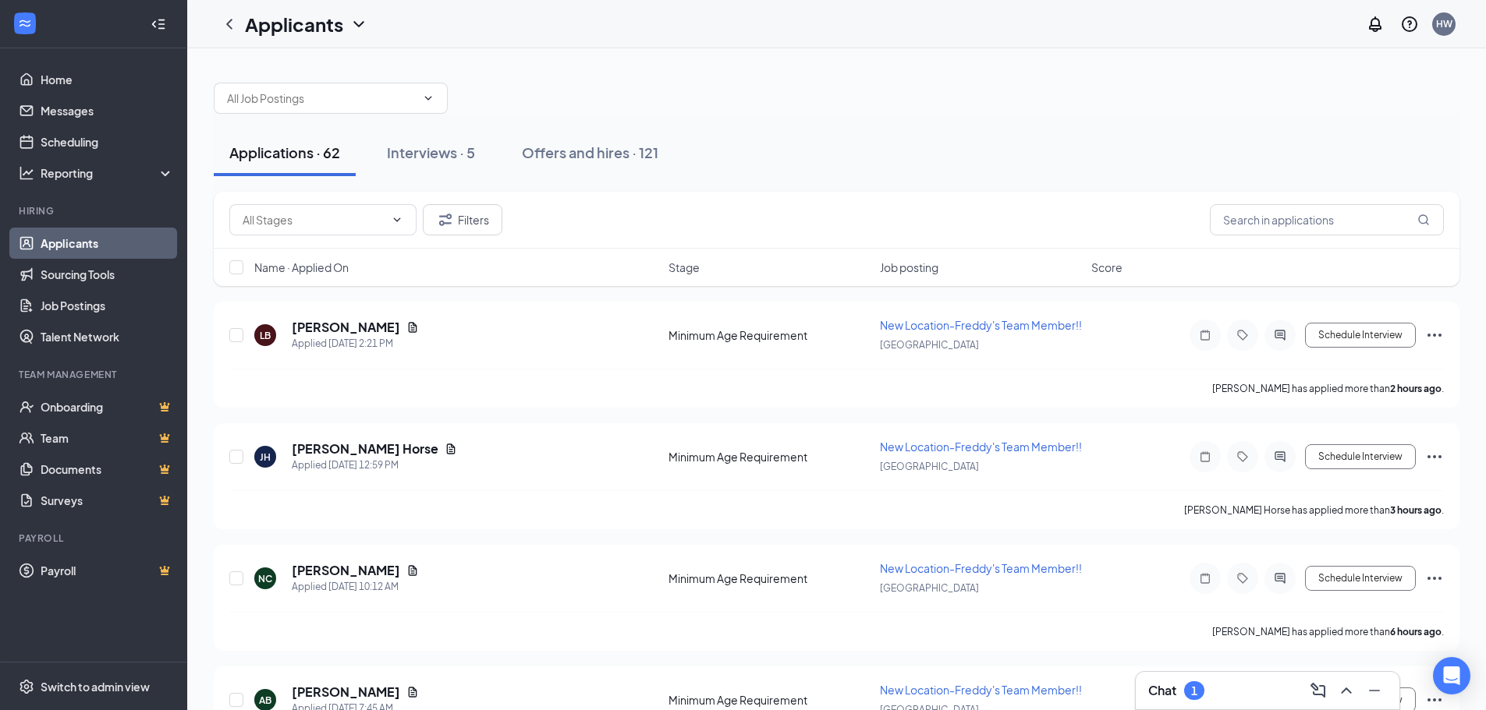
click at [1194, 688] on div "1" at bounding box center [1194, 691] width 6 height 13
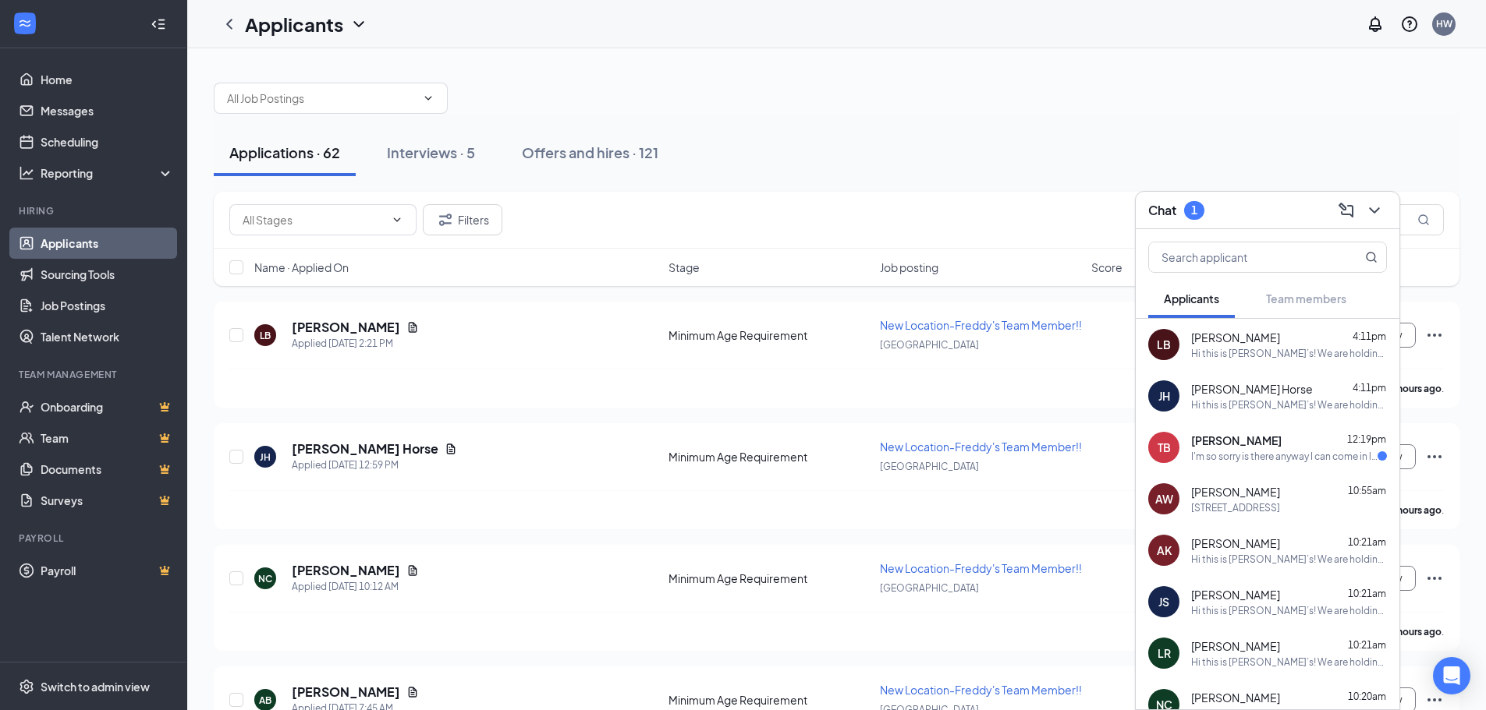
click at [1276, 438] on div "[PERSON_NAME] 12:19pm" at bounding box center [1289, 441] width 196 height 16
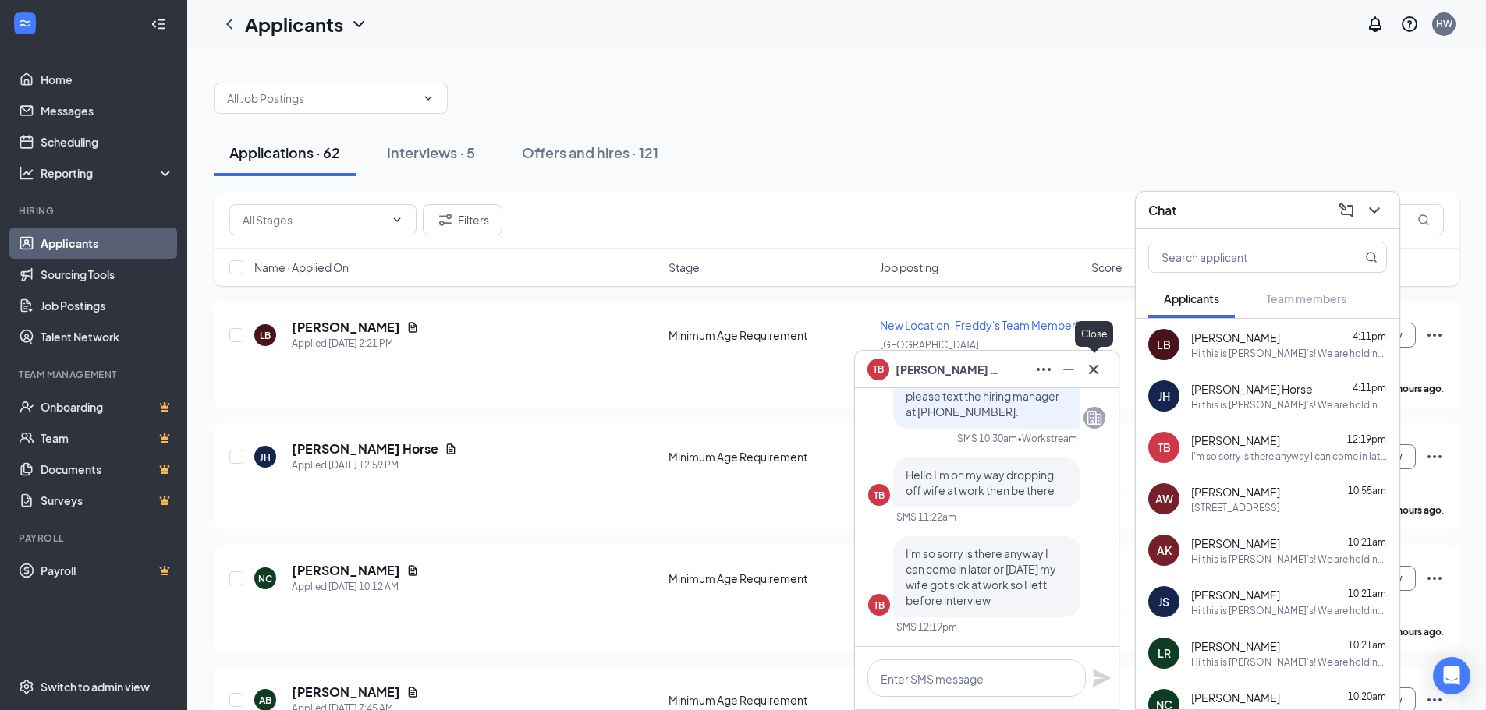
click at [1095, 364] on icon "Cross" at bounding box center [1093, 369] width 19 height 19
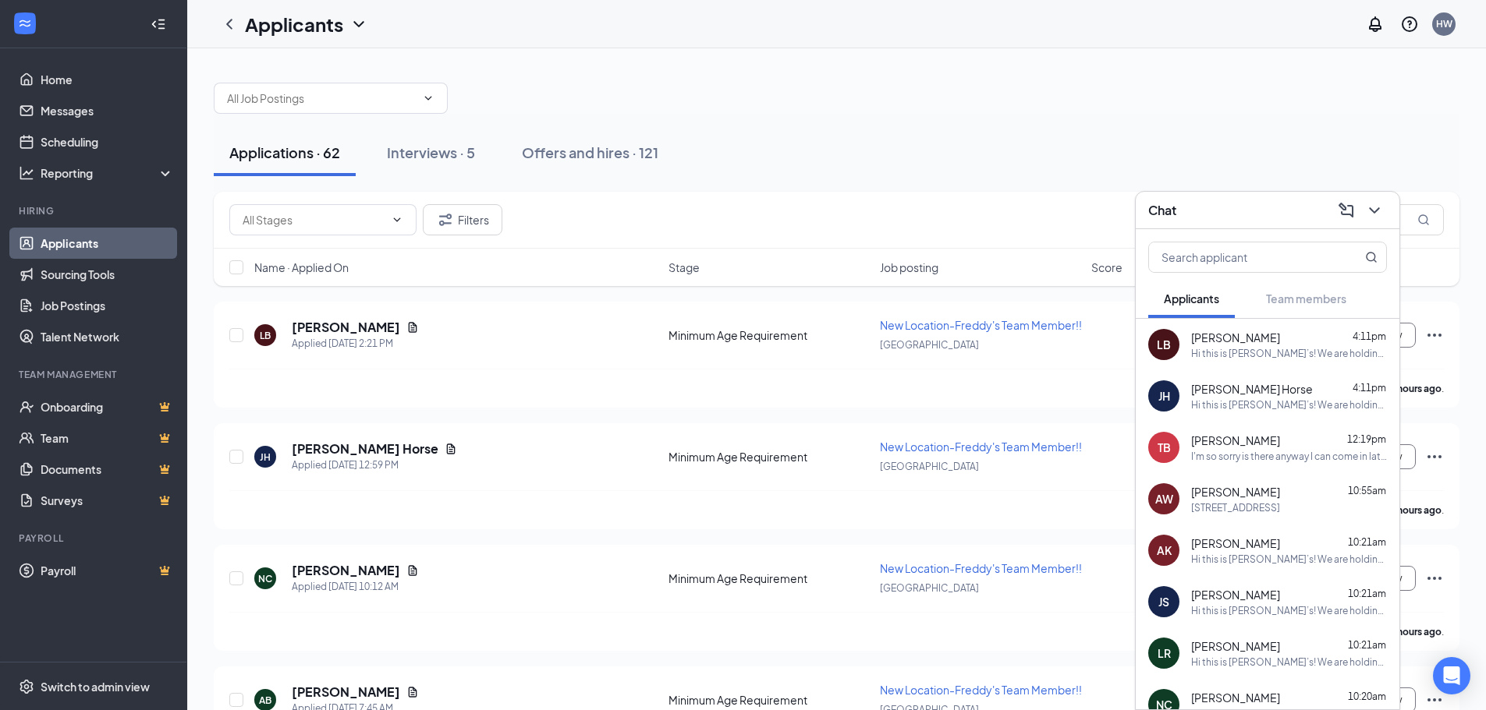
click at [1078, 101] on div at bounding box center [836, 90] width 1245 height 47
click at [1376, 222] on button at bounding box center [1374, 210] width 25 height 25
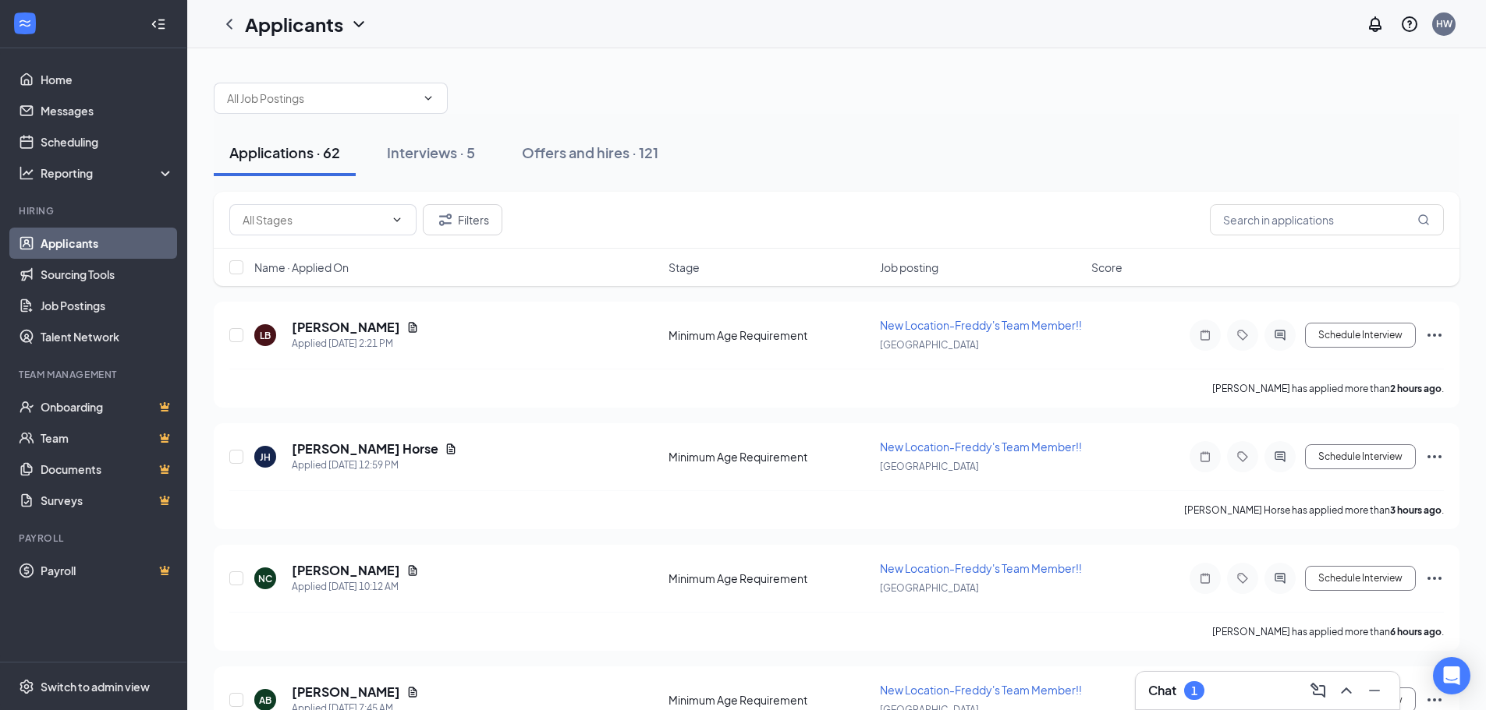
click at [1223, 686] on div "Chat 1" at bounding box center [1267, 690] width 239 height 25
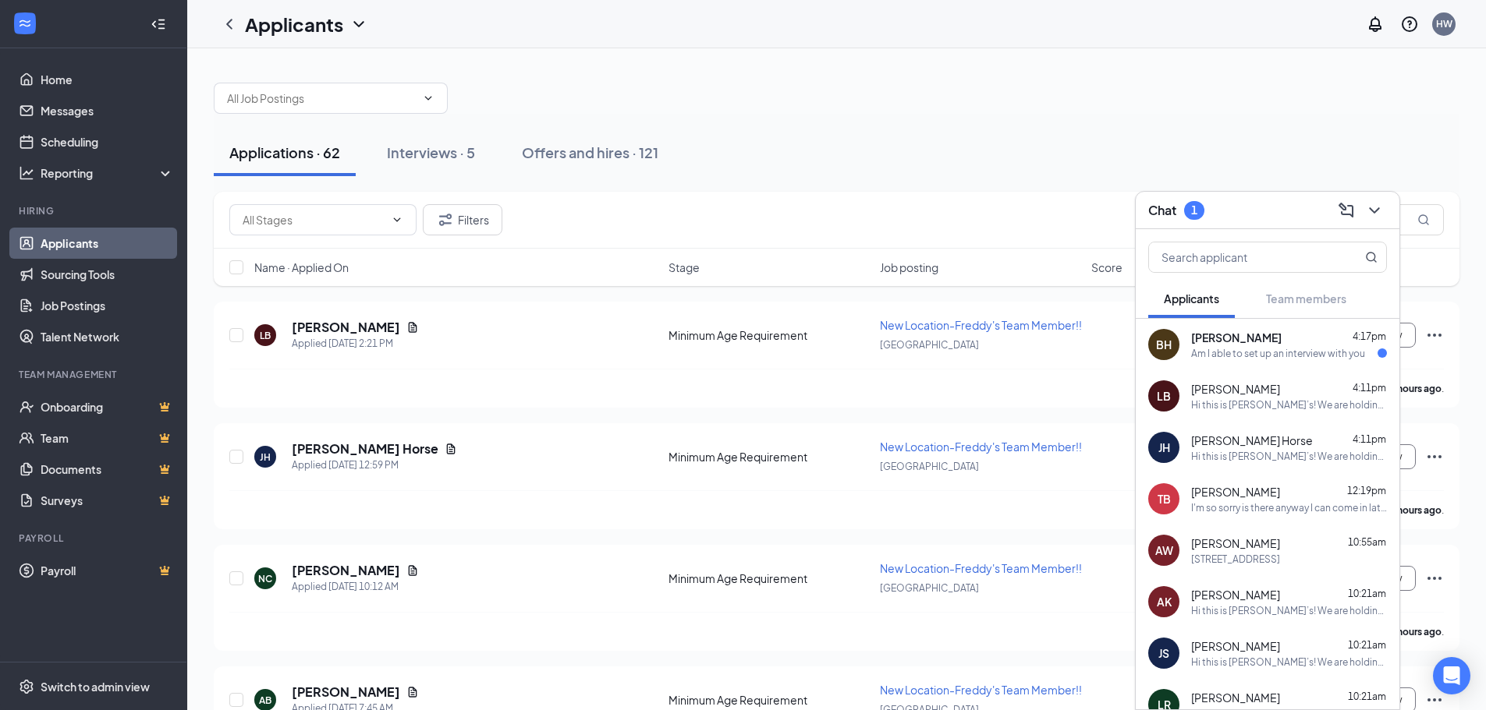
click at [1261, 361] on div "BH [PERSON_NAME] 4:17pm Am I able to set up an interview with you" at bounding box center [1267, 344] width 264 height 51
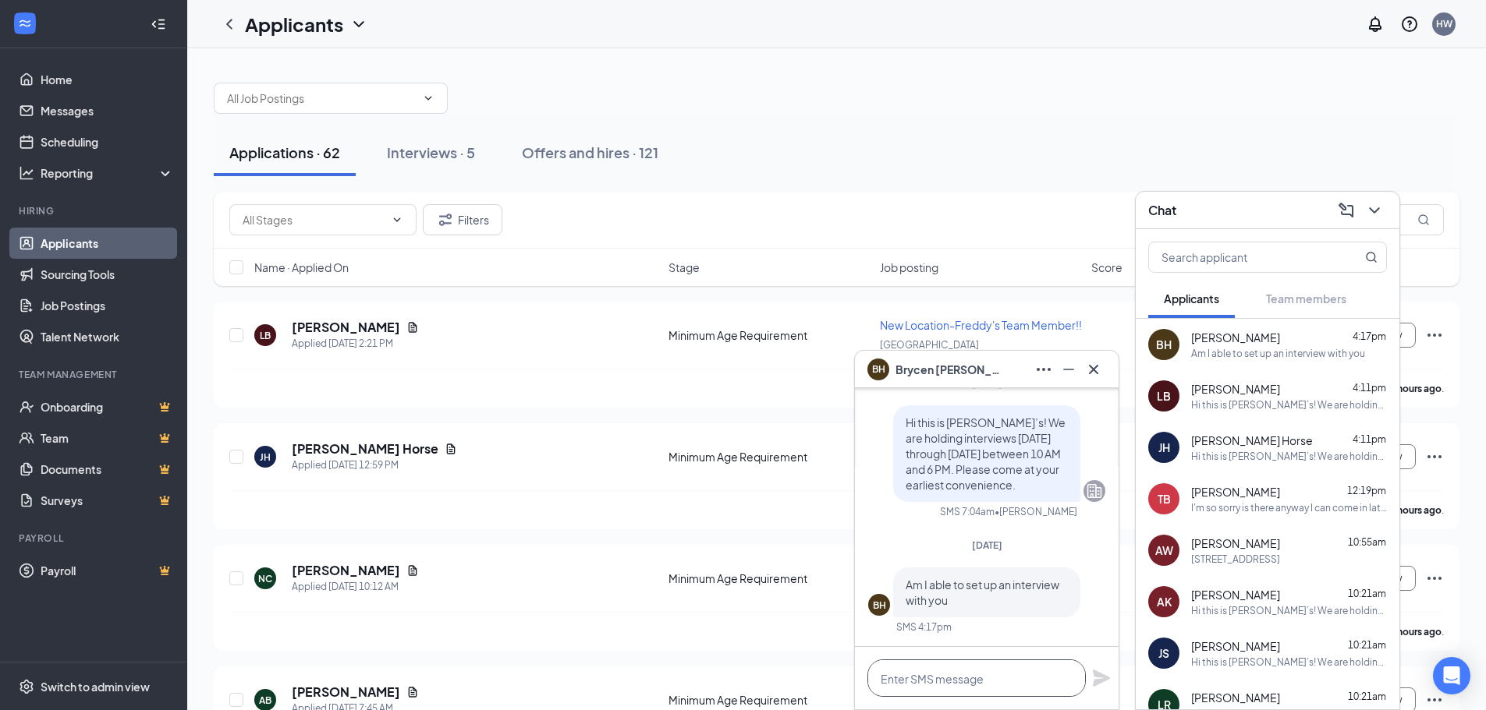
click at [978, 678] on textarea at bounding box center [976, 678] width 218 height 37
type textarea "Yes when would you like to come in?"
click at [1110, 677] on icon "Plane" at bounding box center [1101, 678] width 19 height 19
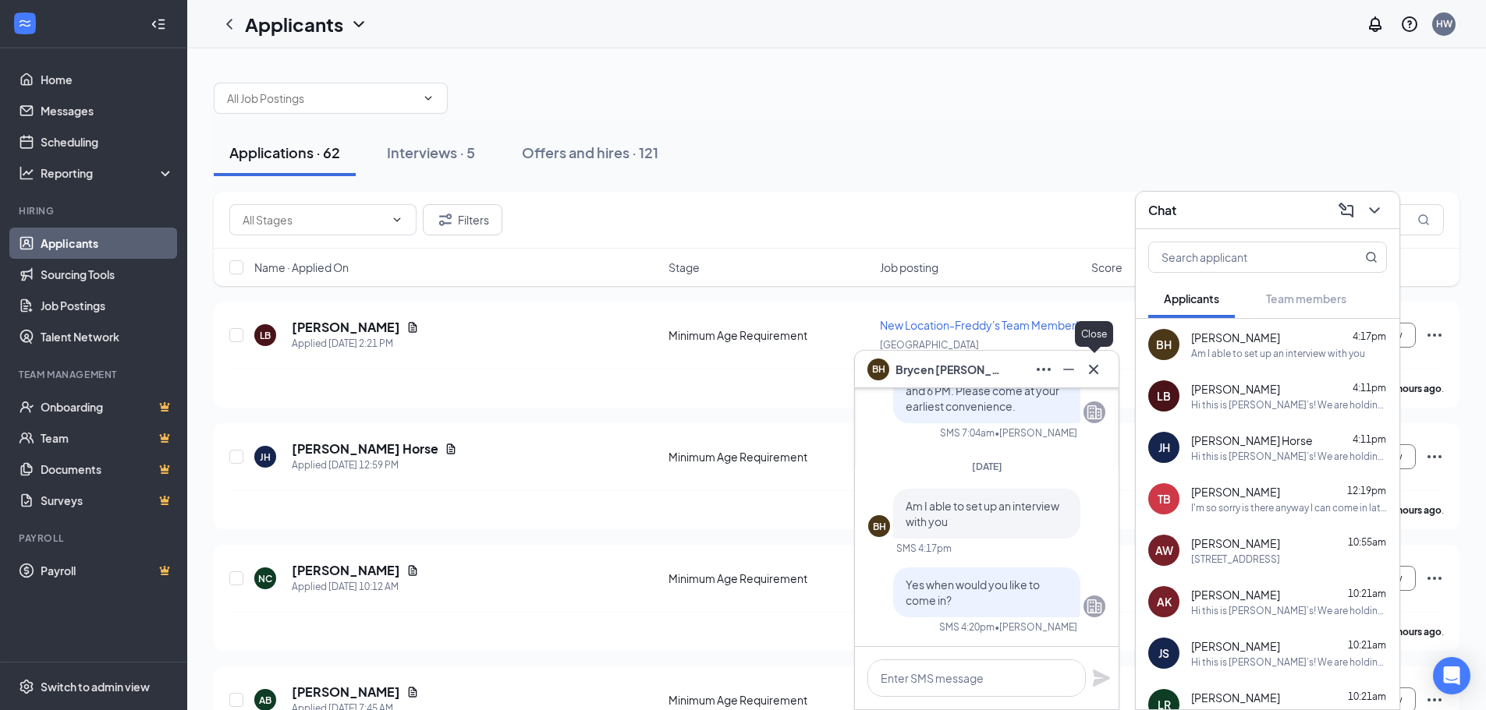
click at [1091, 367] on icon "Cross" at bounding box center [1093, 368] width 9 height 9
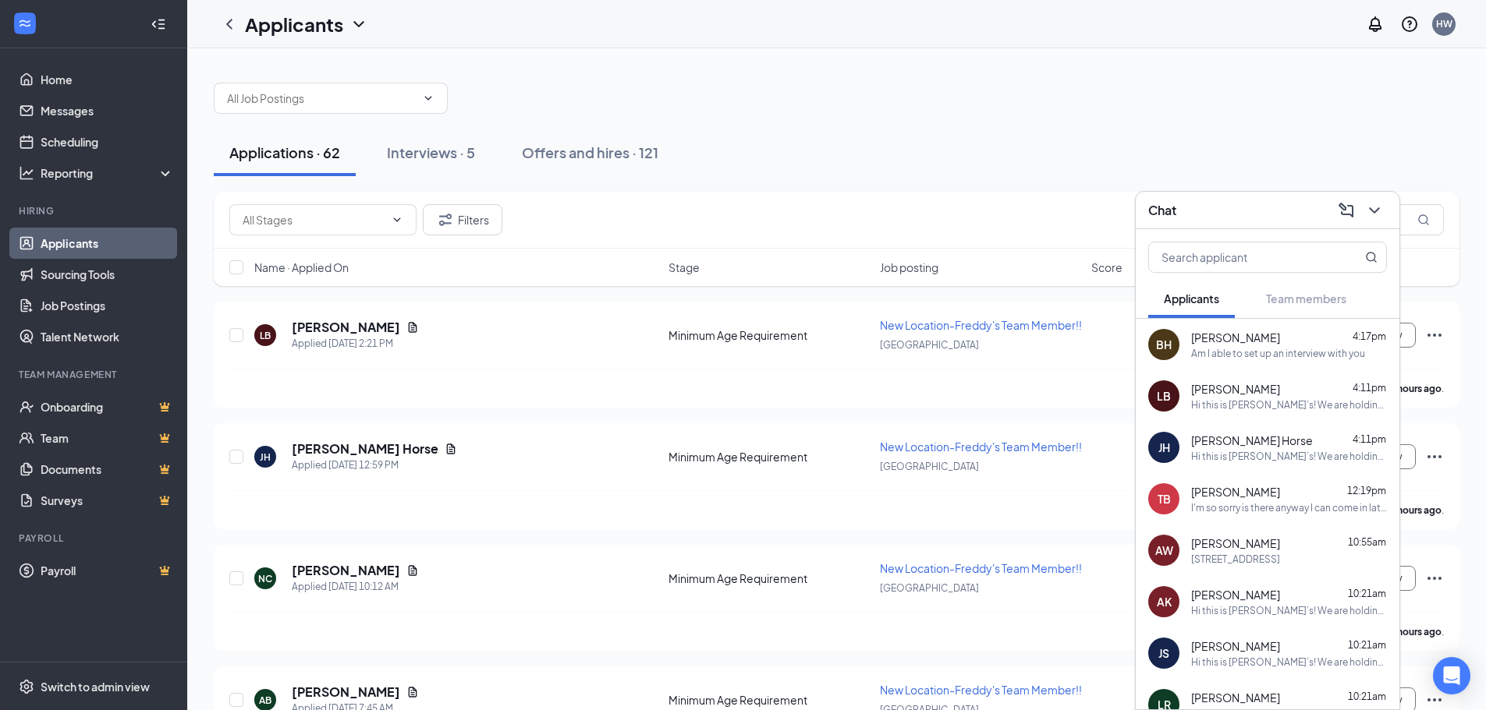
click at [1210, 488] on span "[PERSON_NAME]" at bounding box center [1235, 492] width 89 height 16
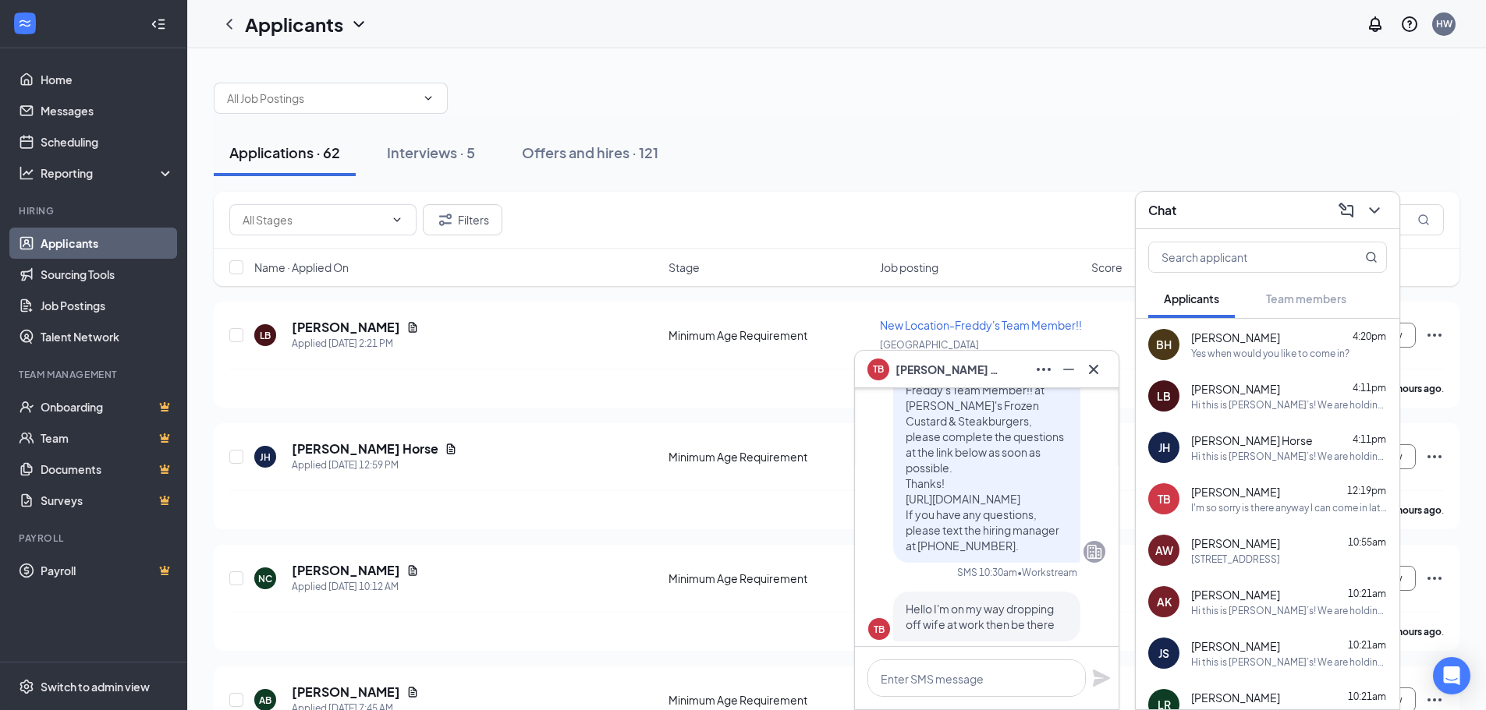
scroll to position [-156, 0]
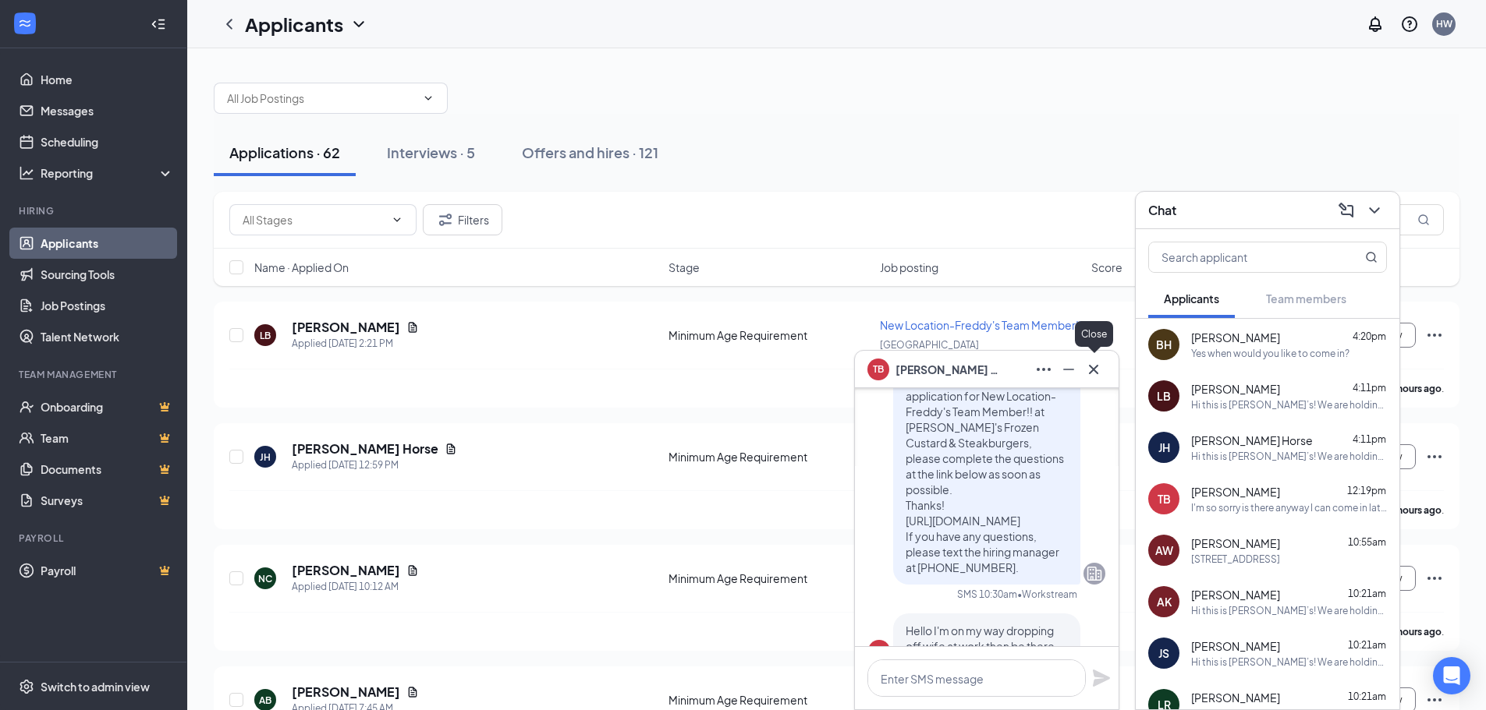
click at [1097, 374] on icon "Cross" at bounding box center [1093, 368] width 9 height 9
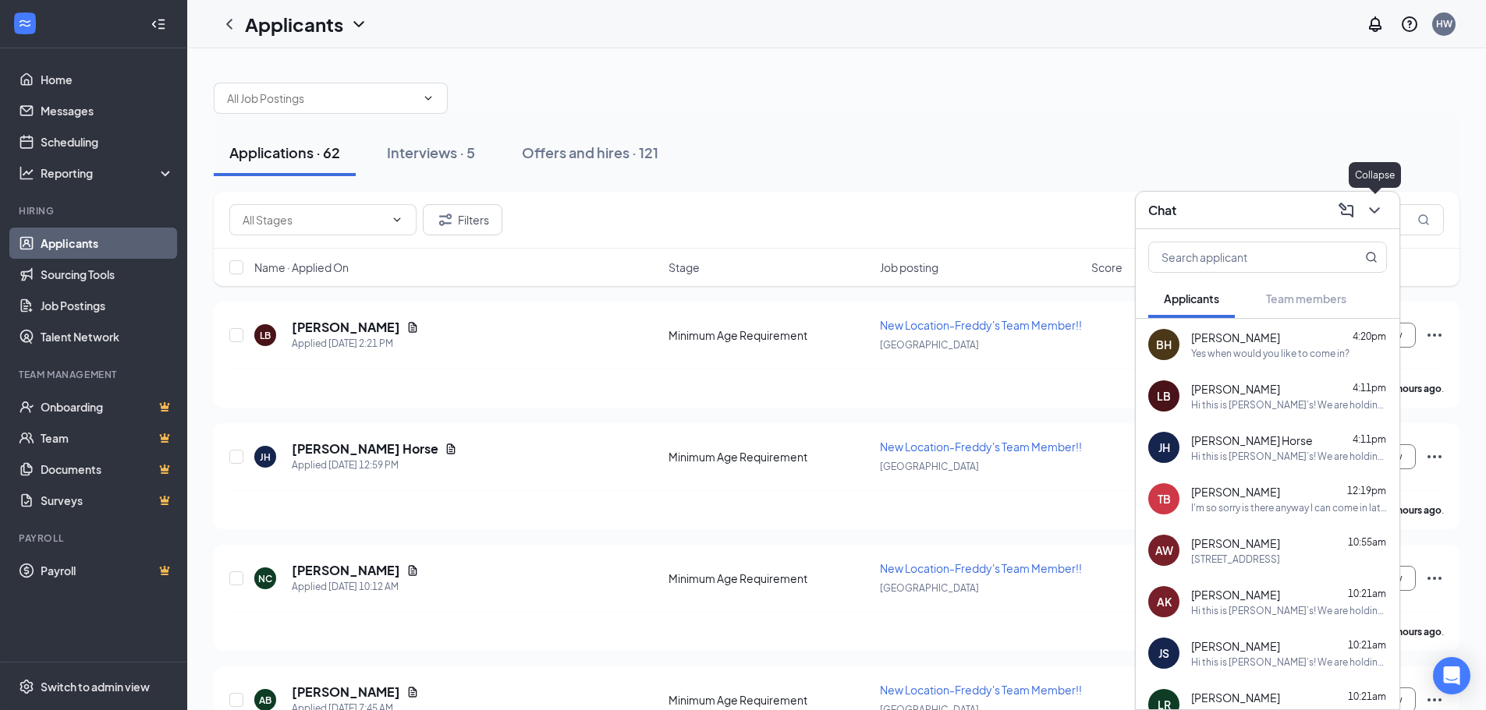
click at [1373, 211] on icon "ChevronDown" at bounding box center [1374, 210] width 10 height 6
